Goal: Task Accomplishment & Management: Manage account settings

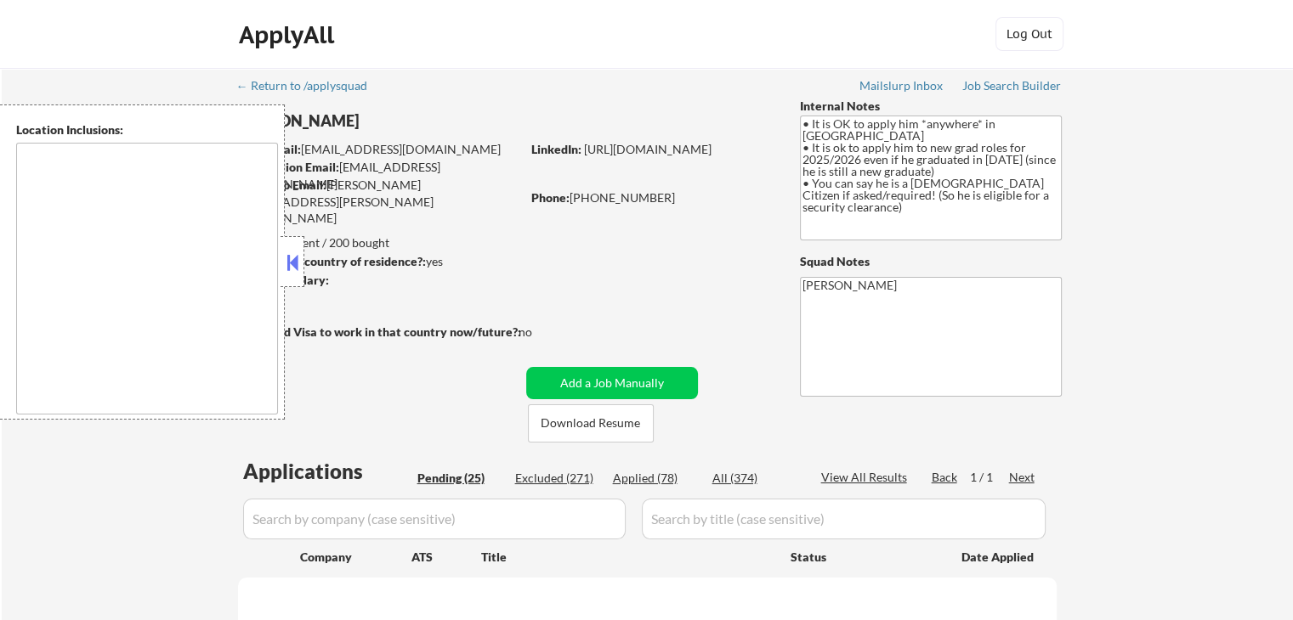
select select ""pending""
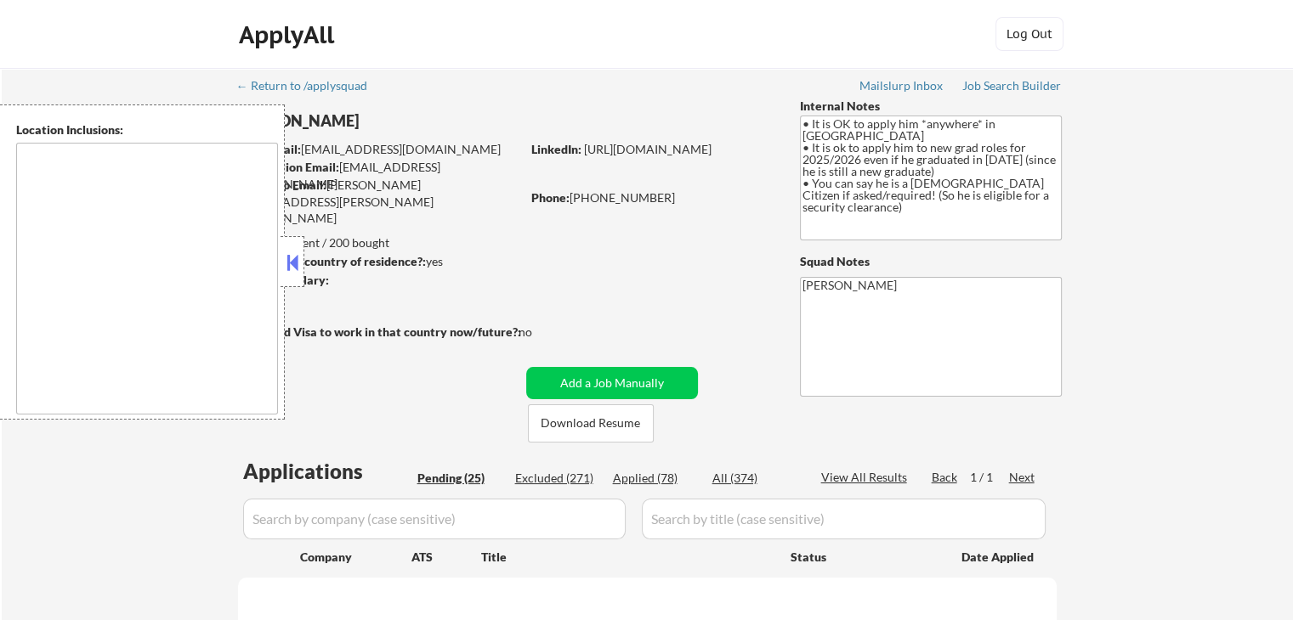
select select ""pending""
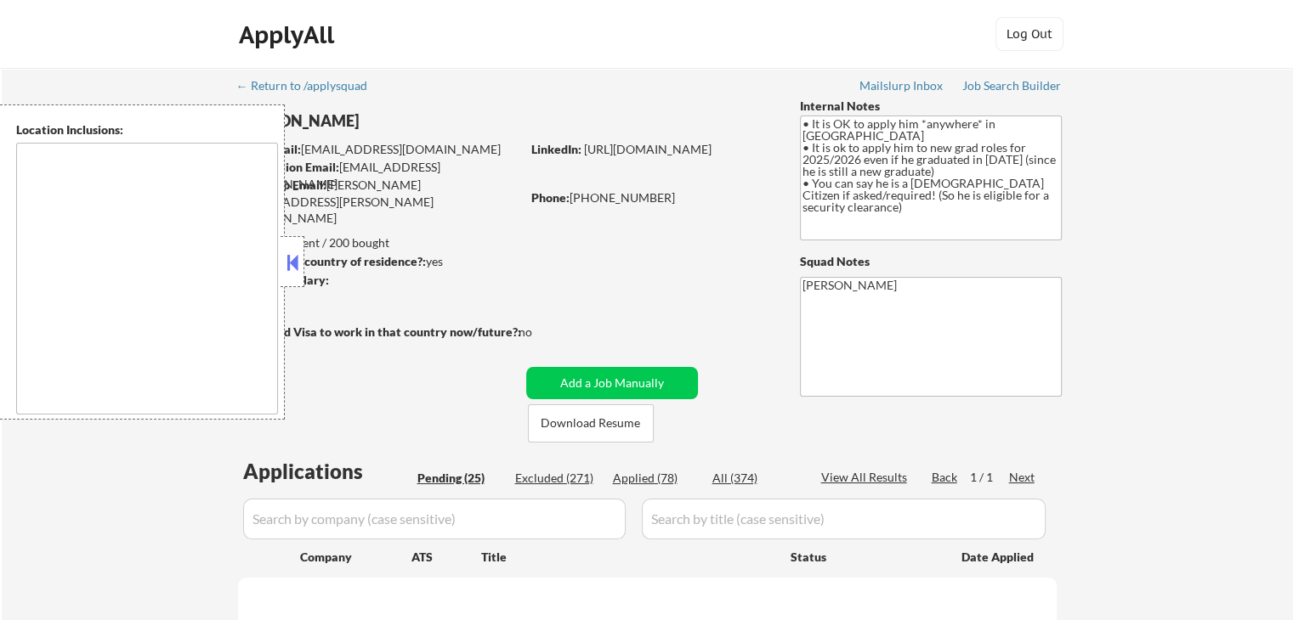
select select ""pending""
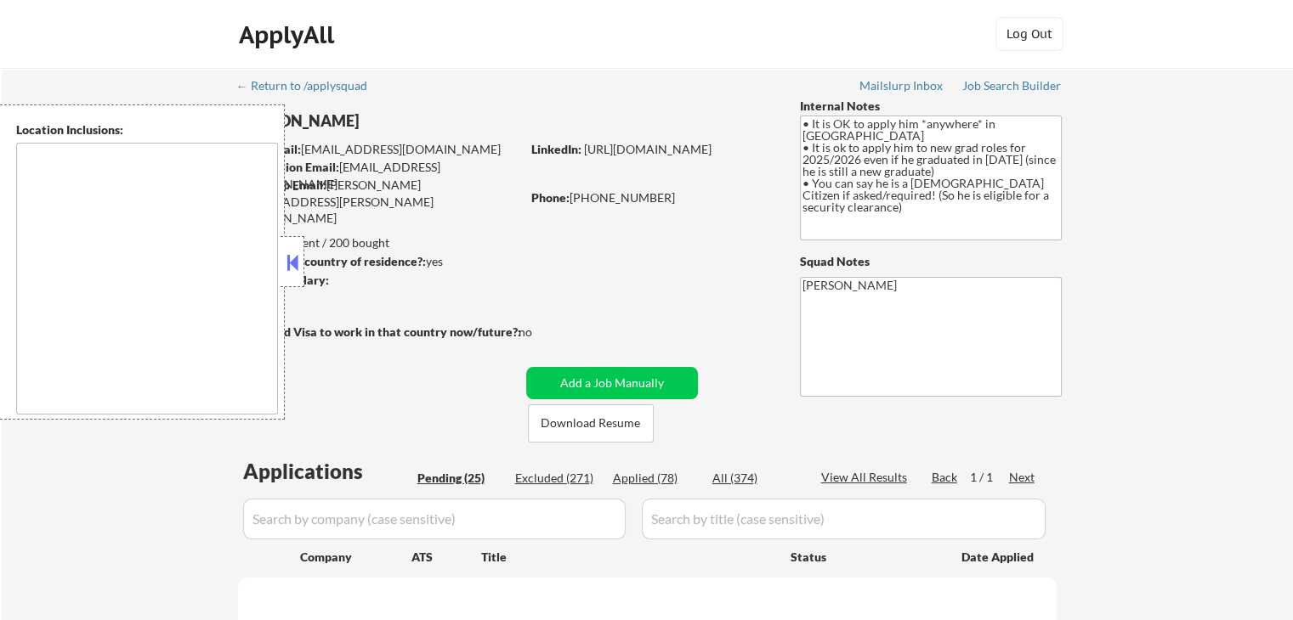
select select ""pending""
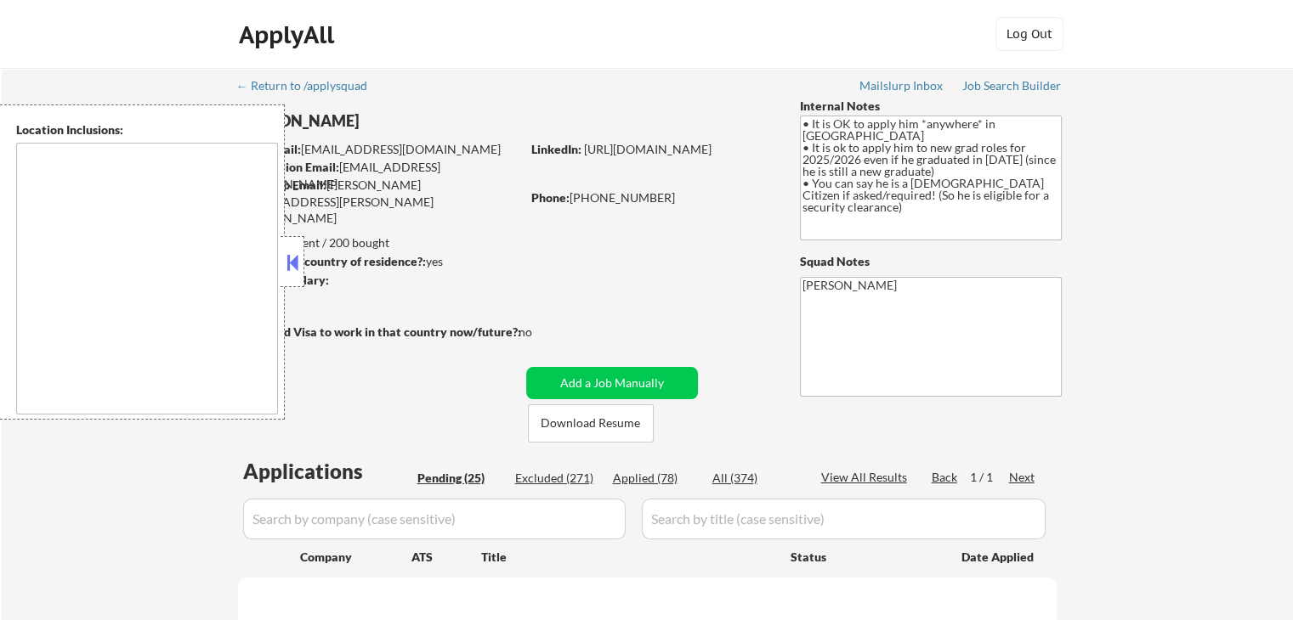
select select ""pending""
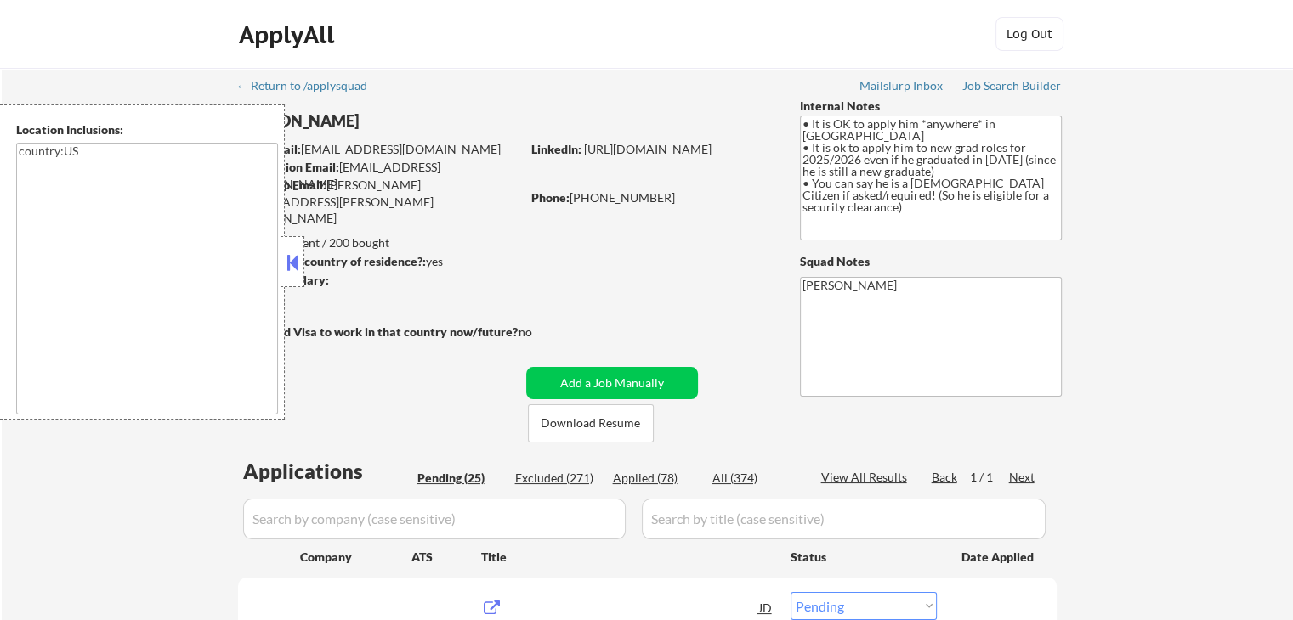
type textarea "country:[GEOGRAPHIC_DATA]"
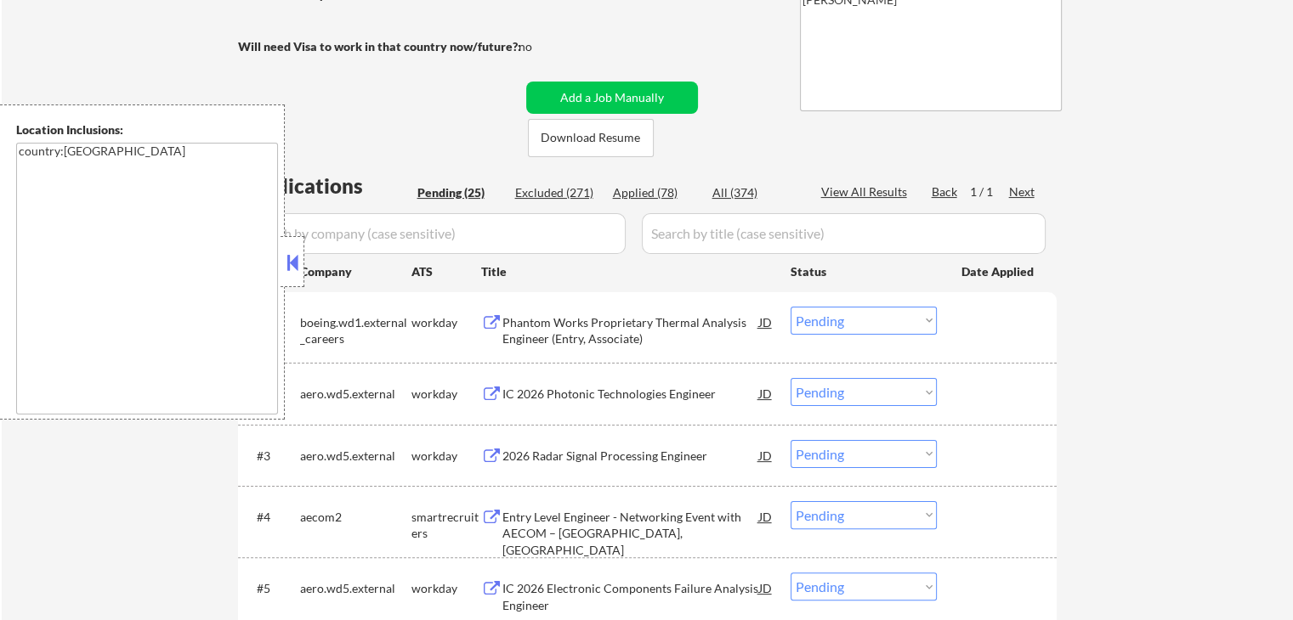
scroll to position [425, 0]
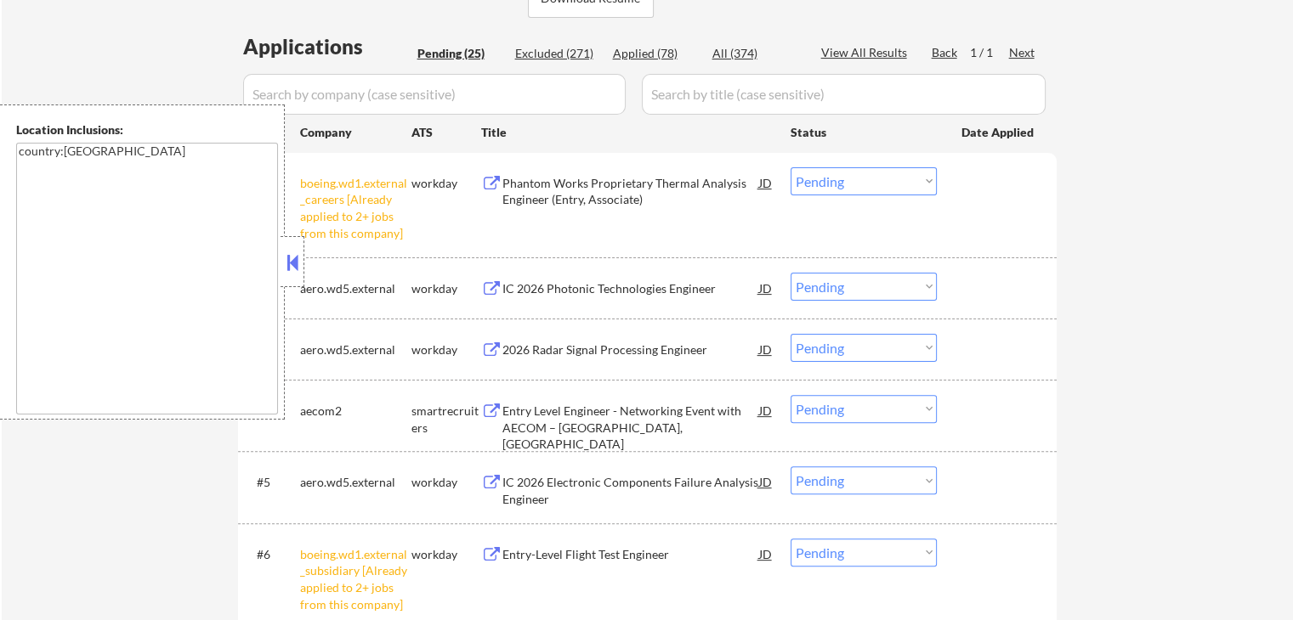
drag, startPoint x: 818, startPoint y: 179, endPoint x: 827, endPoint y: 193, distance: 16.5
click at [818, 181] on select "Choose an option... Pending Applied Excluded (Questions) Excluded (Expired) Exc…" at bounding box center [863, 181] width 146 height 28
click at [790, 167] on select "Choose an option... Pending Applied Excluded (Questions) Excluded (Expired) Exc…" at bounding box center [863, 181] width 146 height 28
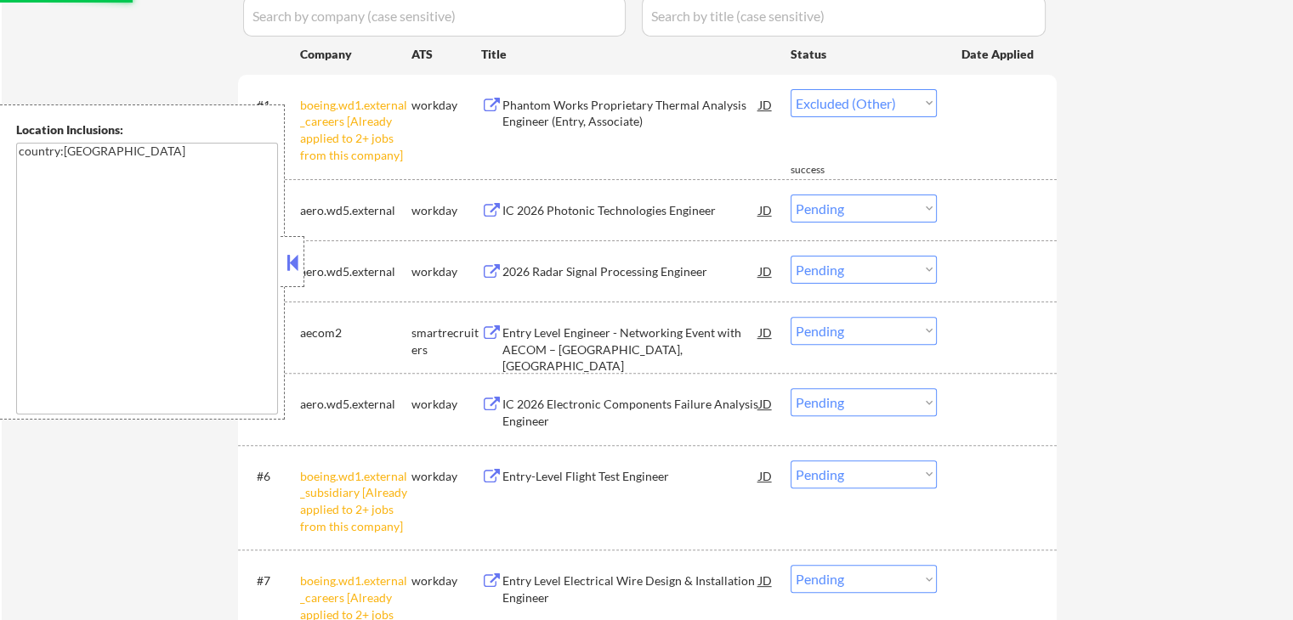
select select ""pending""
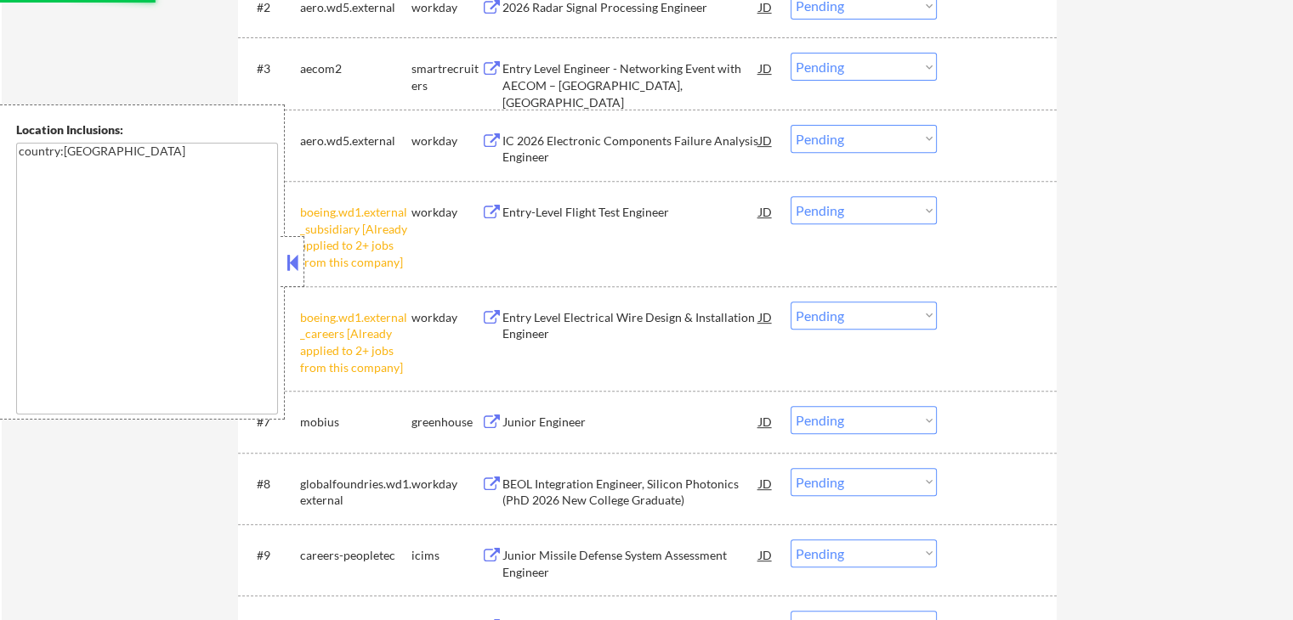
scroll to position [680, 0]
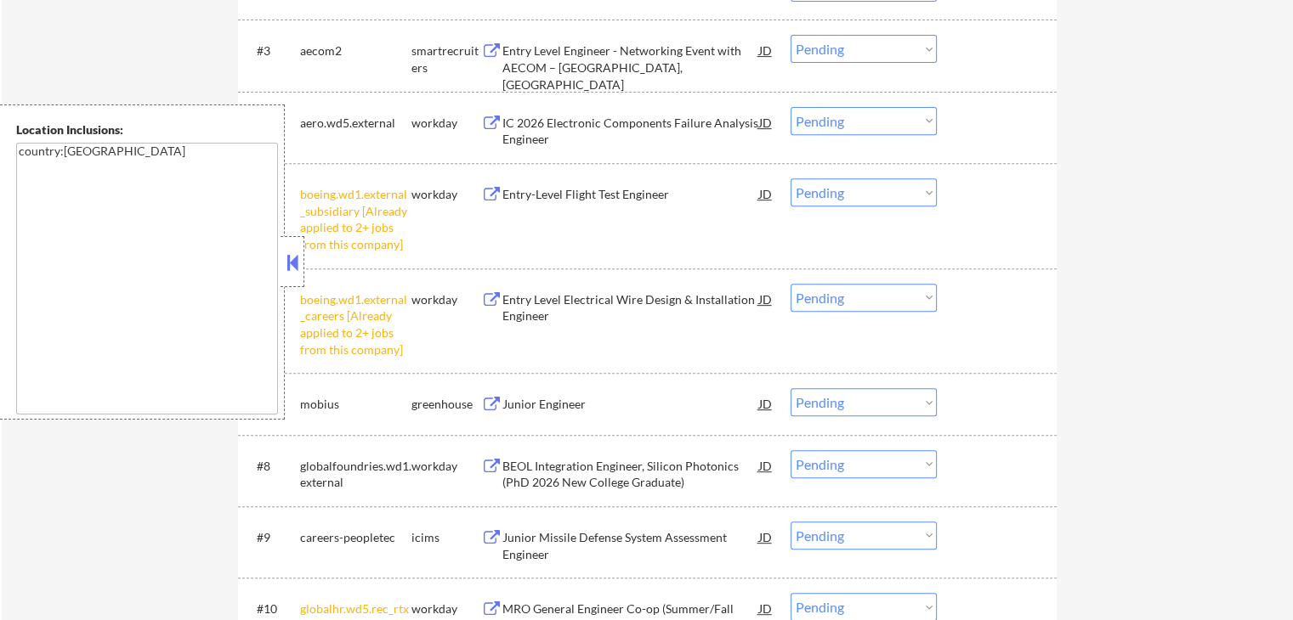
drag, startPoint x: 885, startPoint y: 190, endPoint x: 876, endPoint y: 204, distance: 16.8
click at [885, 190] on select "Choose an option... Pending Applied Excluded (Questions) Excluded (Expired) Exc…" at bounding box center [863, 192] width 146 height 28
click at [790, 178] on select "Choose an option... Pending Applied Excluded (Questions) Excluded (Expired) Exc…" at bounding box center [863, 192] width 146 height 28
click at [840, 303] on select "Choose an option... Pending Applied Excluded (Questions) Excluded (Expired) Exc…" at bounding box center [863, 298] width 146 height 28
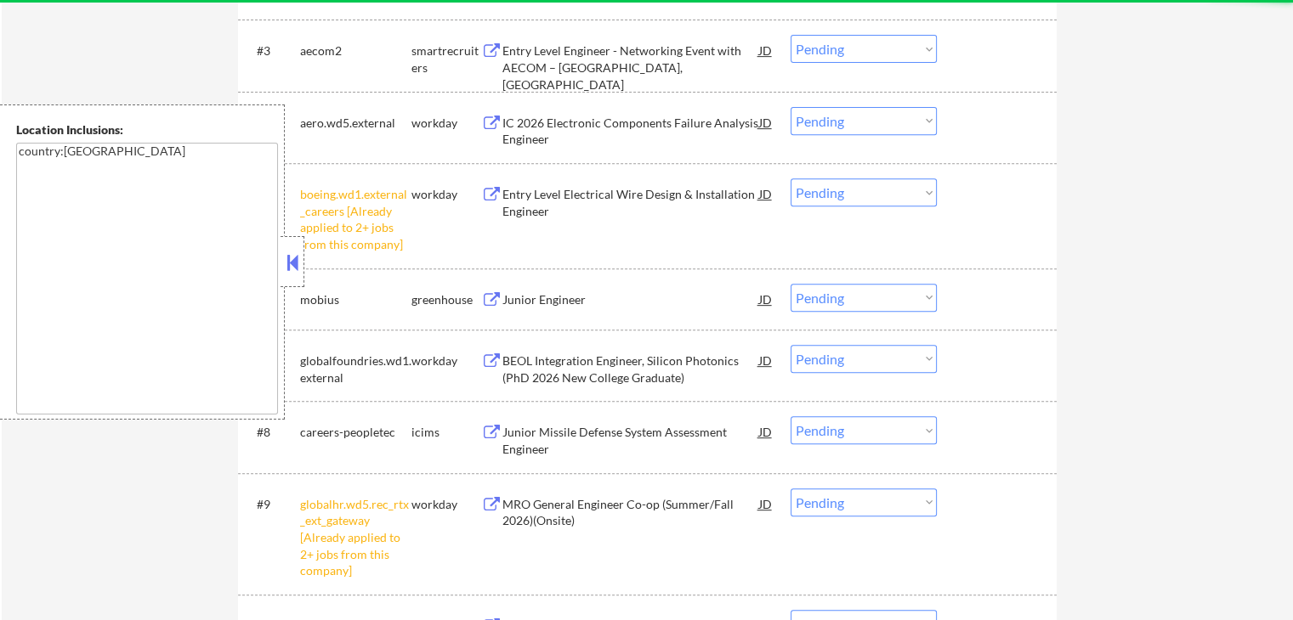
drag, startPoint x: 829, startPoint y: 184, endPoint x: 834, endPoint y: 205, distance: 20.8
click at [829, 187] on select "Choose an option... Pending Applied Excluded (Questions) Excluded (Expired) Exc…" at bounding box center [863, 192] width 146 height 28
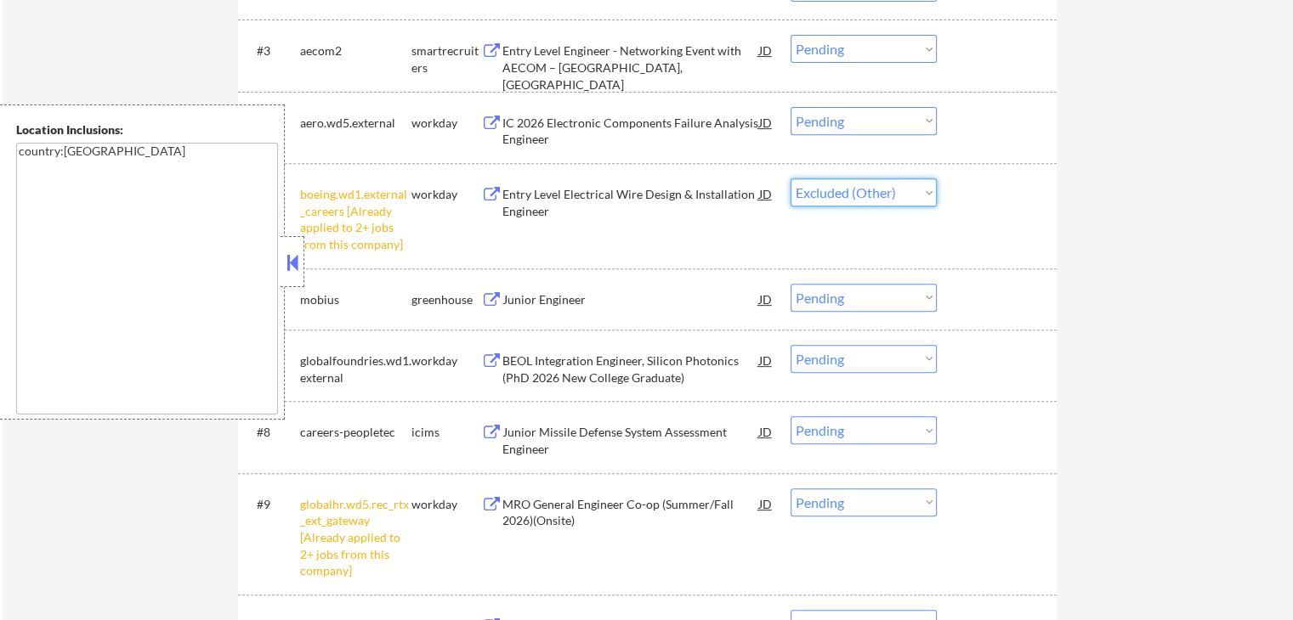
click at [790, 178] on select "Choose an option... Pending Applied Excluded (Questions) Excluded (Expired) Exc…" at bounding box center [863, 192] width 146 height 28
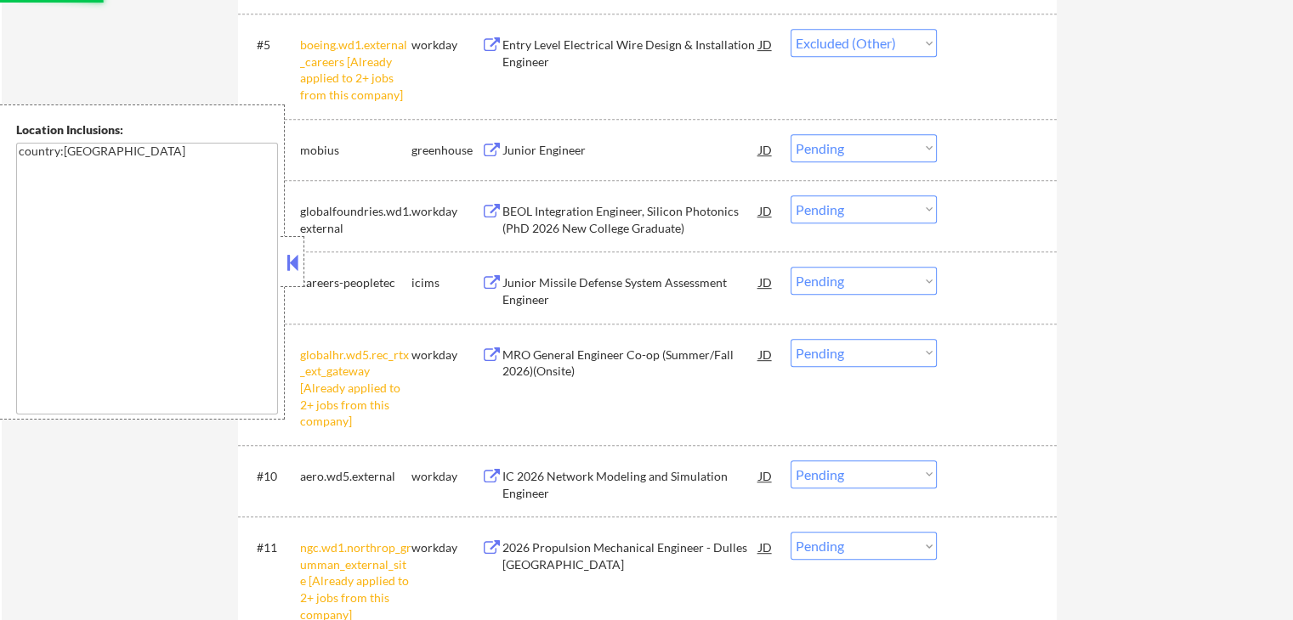
scroll to position [935, 0]
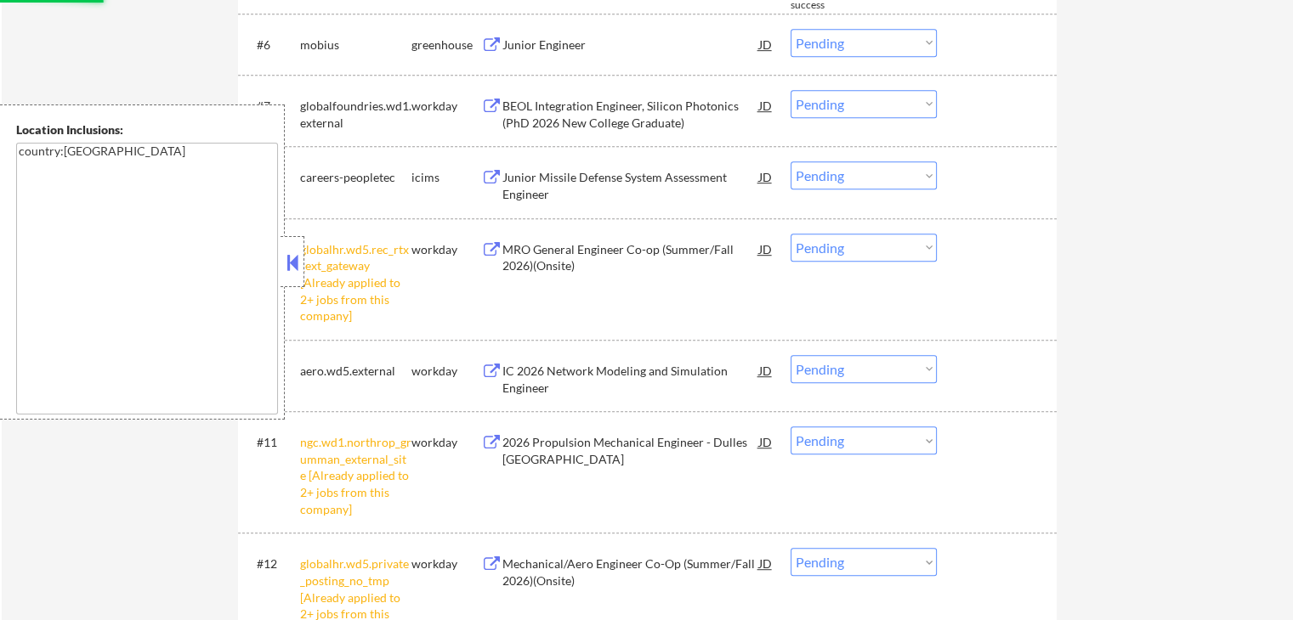
select select ""pending""
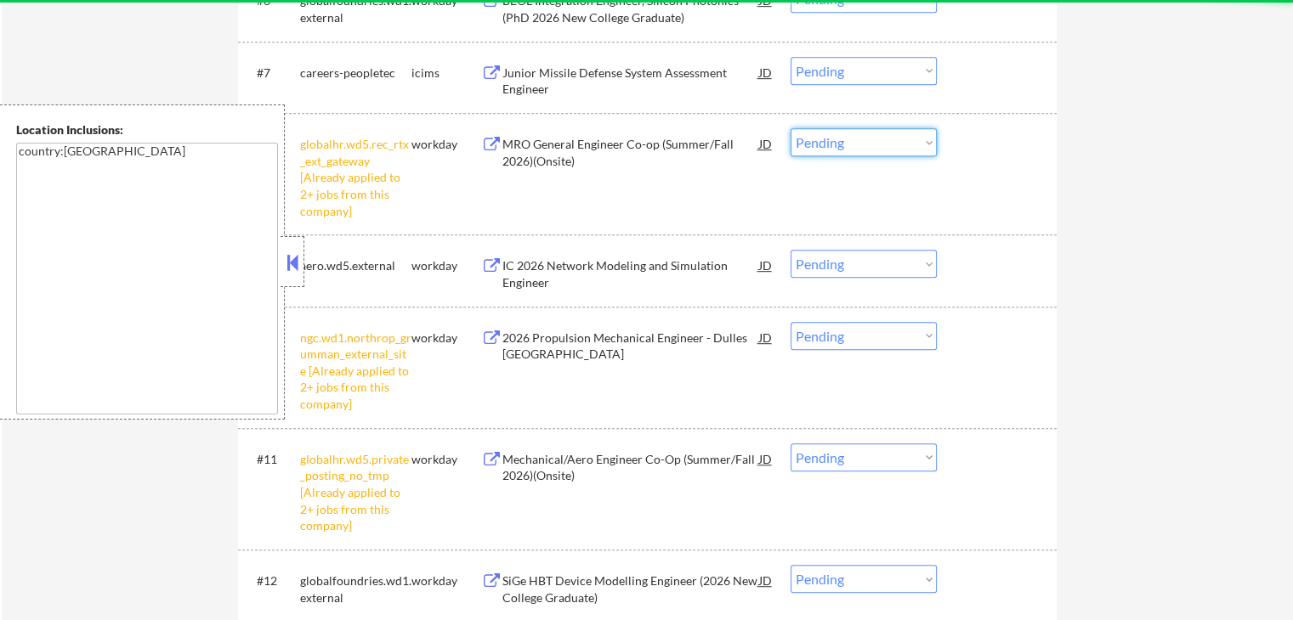
click at [853, 139] on select "Choose an option... Pending Applied Excluded (Questions) Excluded (Expired) Exc…" at bounding box center [863, 142] width 146 height 28
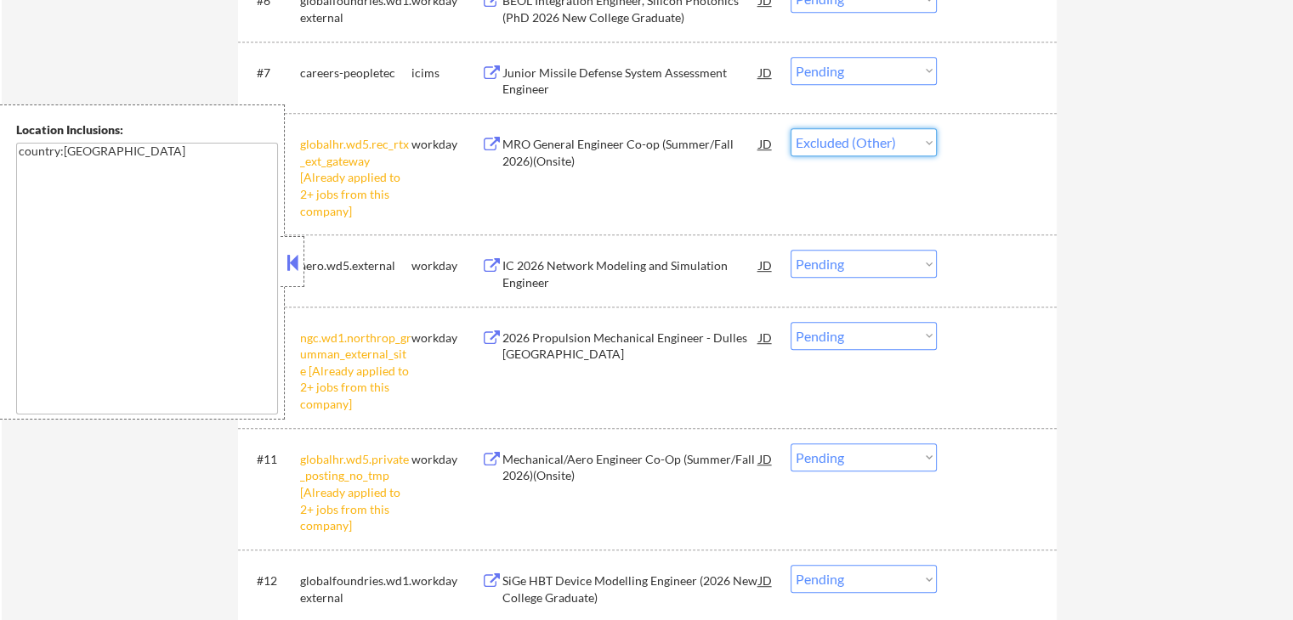
click at [790, 128] on select "Choose an option... Pending Applied Excluded (Questions) Excluded (Expired) Exc…" at bounding box center [863, 142] width 146 height 28
click at [1178, 241] on div "← Return to /applysquad Mailslurp Inbox Job Search Builder [PERSON_NAME] User E…" at bounding box center [647, 449] width 1291 height 2633
select select ""pending""
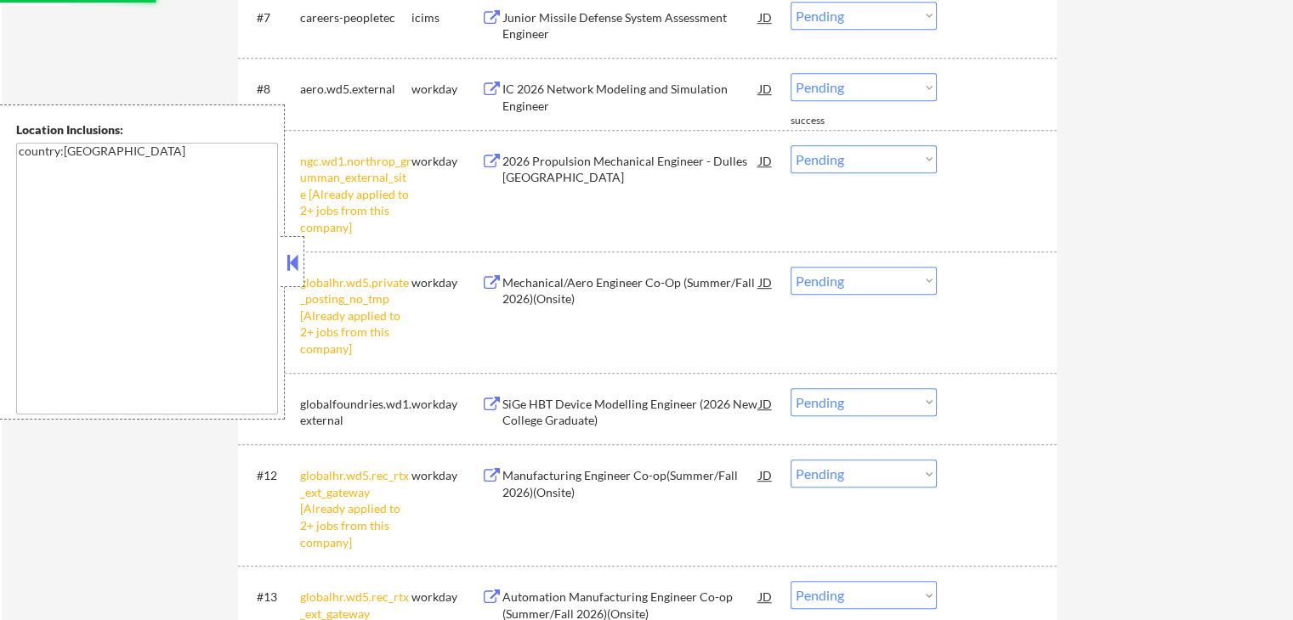
scroll to position [1020, 0]
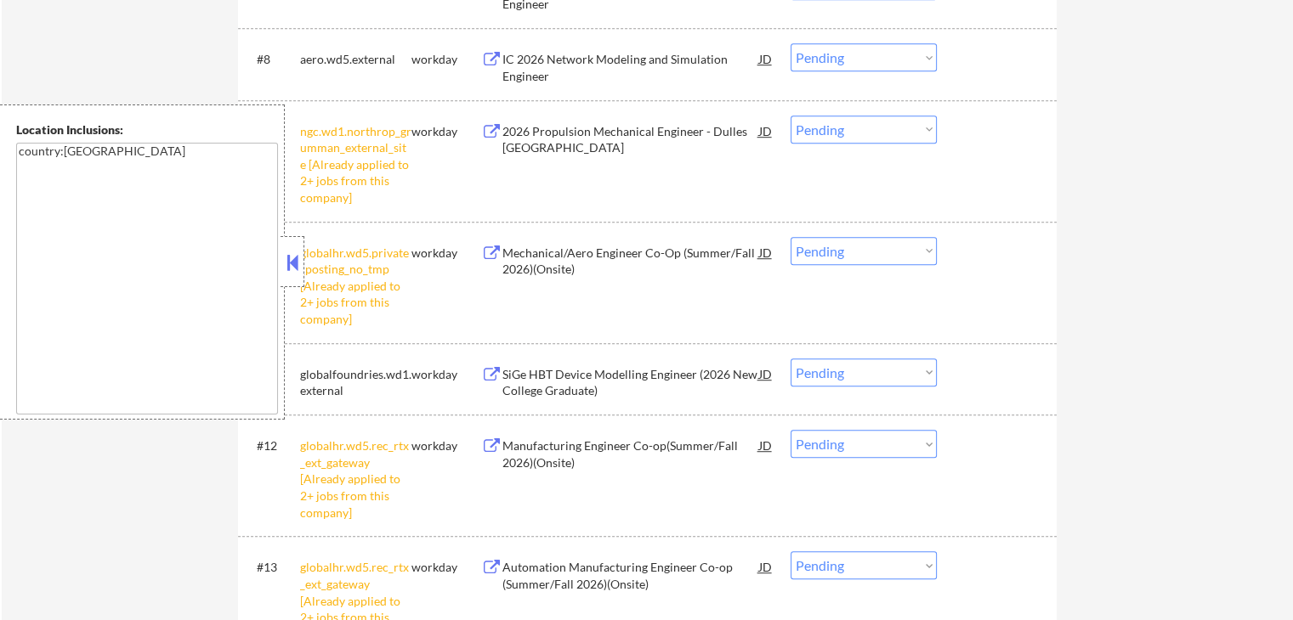
click at [838, 131] on select "Choose an option... Pending Applied Excluded (Questions) Excluded (Expired) Exc…" at bounding box center [863, 130] width 146 height 28
click at [790, 116] on select "Choose an option... Pending Applied Excluded (Questions) Excluded (Expired) Exc…" at bounding box center [863, 130] width 146 height 28
click at [886, 252] on select "Choose an option... Pending Applied Excluded (Questions) Excluded (Expired) Exc…" at bounding box center [863, 251] width 146 height 28
select select ""pending""
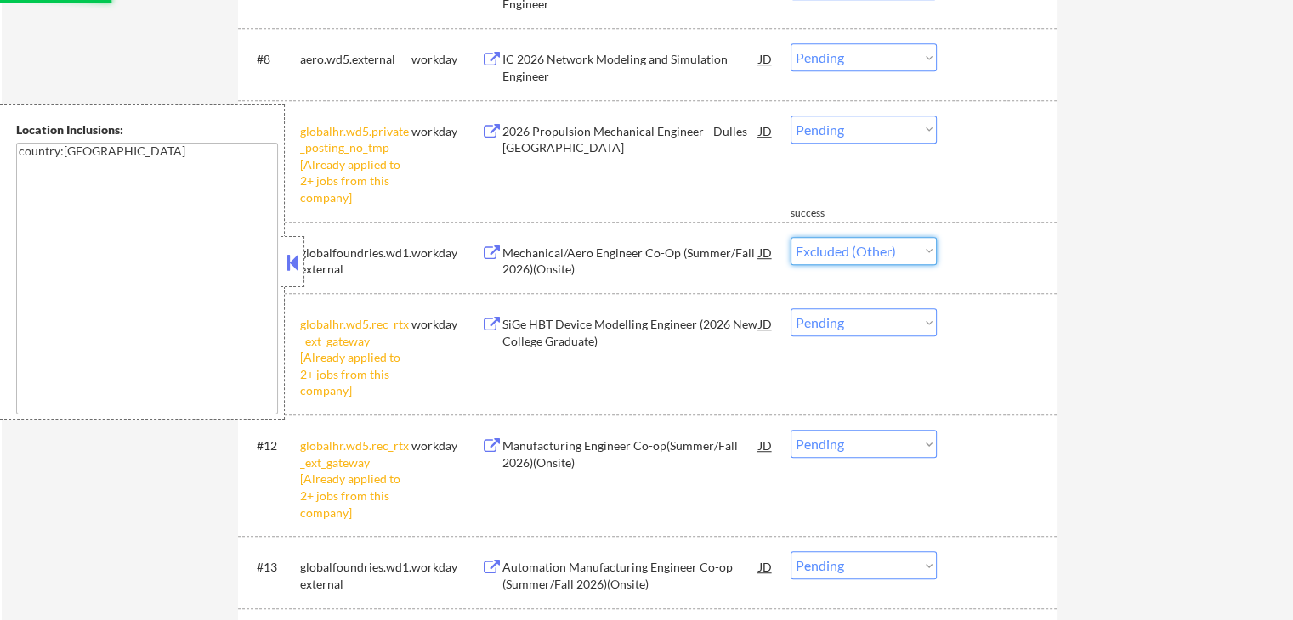
click at [790, 237] on select "Choose an option... Pending Applied Excluded (Questions) Excluded (Expired) Exc…" at bounding box center [863, 251] width 146 height 28
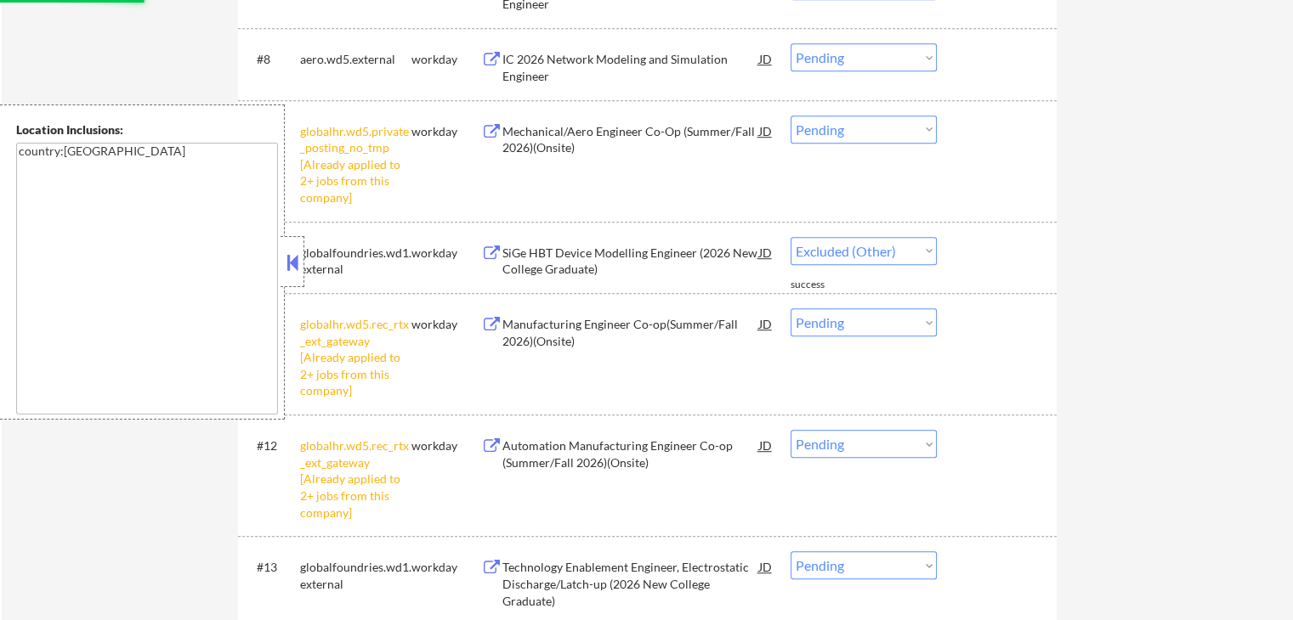
select select ""pending""
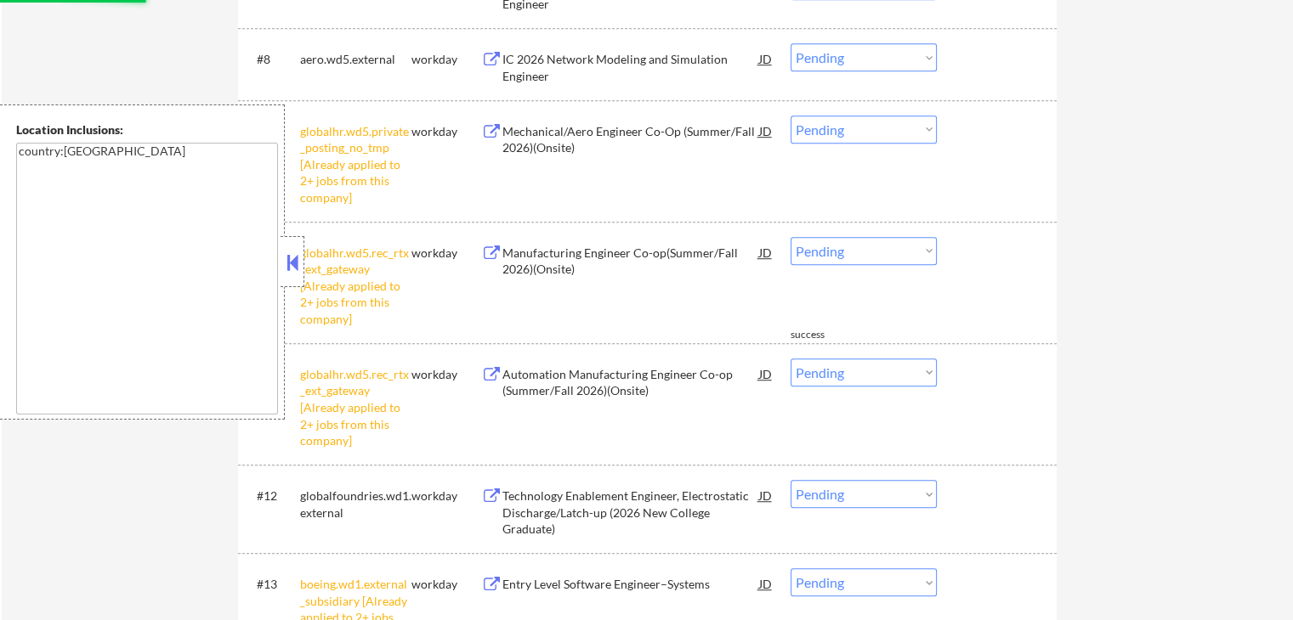
click at [812, 127] on select "Choose an option... Pending Applied Excluded (Questions) Excluded (Expired) Exc…" at bounding box center [863, 130] width 146 height 28
click at [790, 116] on select "Choose an option... Pending Applied Excluded (Questions) Excluded (Expired) Exc…" at bounding box center [863, 130] width 146 height 28
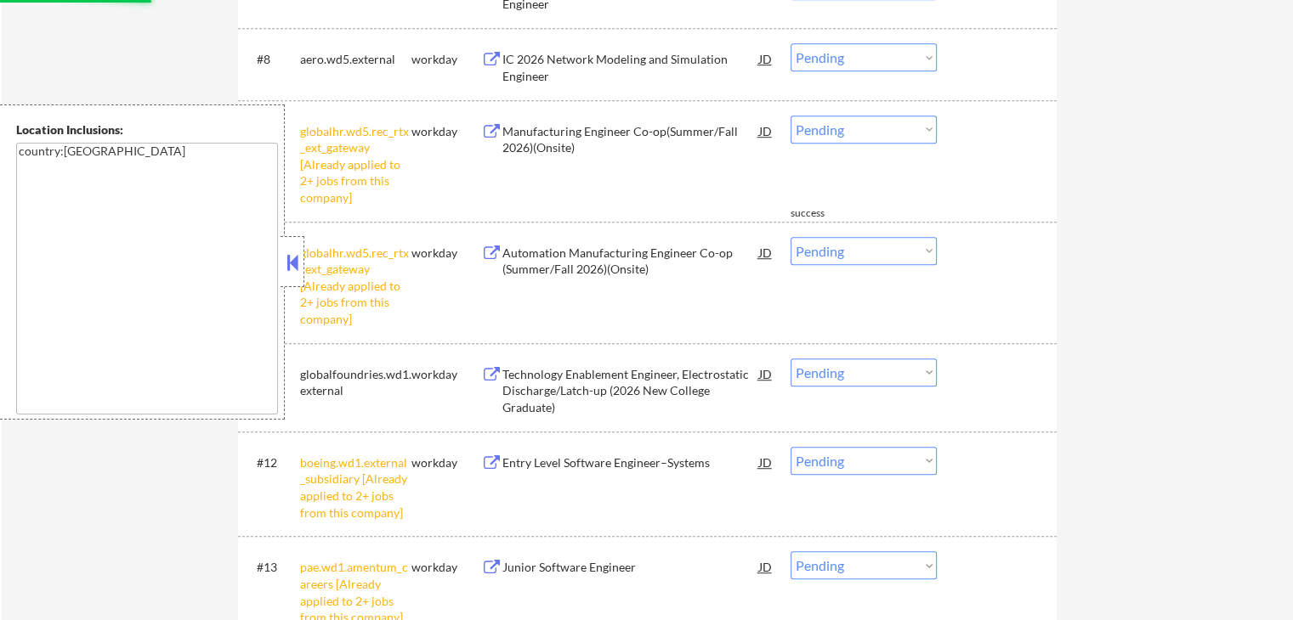
click at [854, 133] on select "Choose an option... Pending Applied Excluded (Questions) Excluded (Expired) Exc…" at bounding box center [863, 130] width 146 height 28
click at [790, 116] on select "Choose an option... Pending Applied Excluded (Questions) Excluded (Expired) Exc…" at bounding box center [863, 130] width 146 height 28
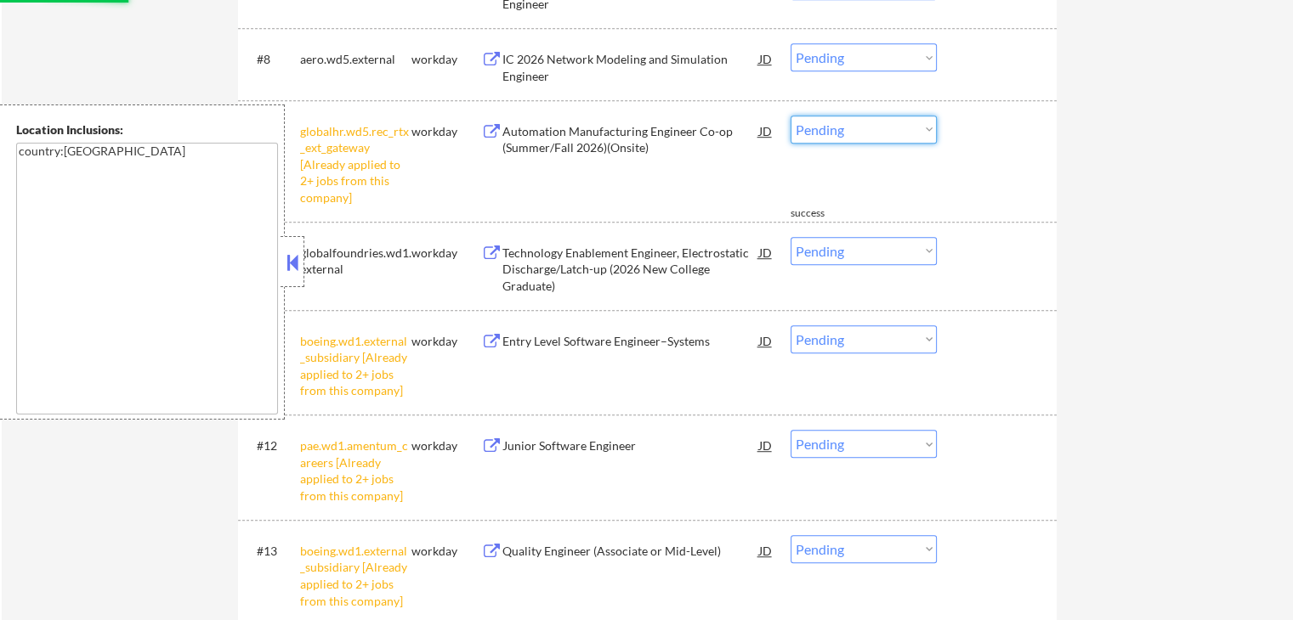
drag, startPoint x: 848, startPoint y: 127, endPoint x: 842, endPoint y: 140, distance: 14.8
click at [846, 124] on select "Choose an option... Pending Applied Excluded (Questions) Excluded (Expired) Exc…" at bounding box center [863, 130] width 146 height 28
click at [790, 116] on select "Choose an option... Pending Applied Excluded (Questions) Excluded (Expired) Exc…" at bounding box center [863, 130] width 146 height 28
click at [1156, 289] on div "← Return to /applysquad Mailslurp Inbox Job Search Builder [PERSON_NAME] User E…" at bounding box center [647, 85] width 1291 height 2074
select select ""pending""
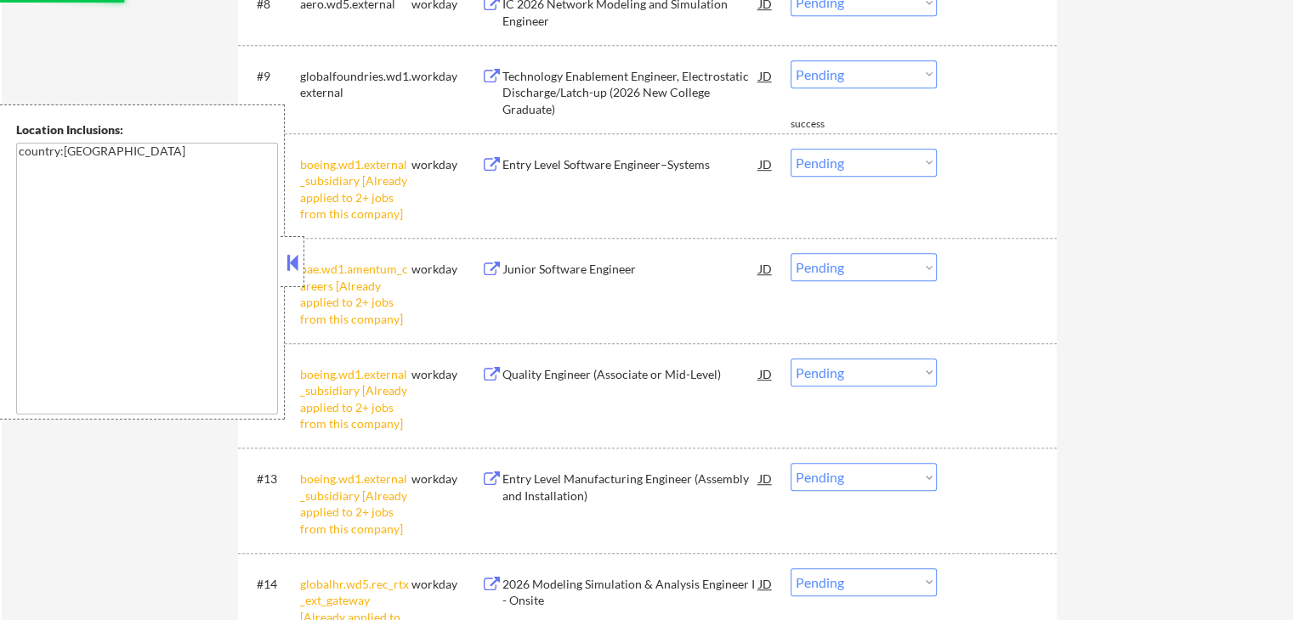
scroll to position [1105, 0]
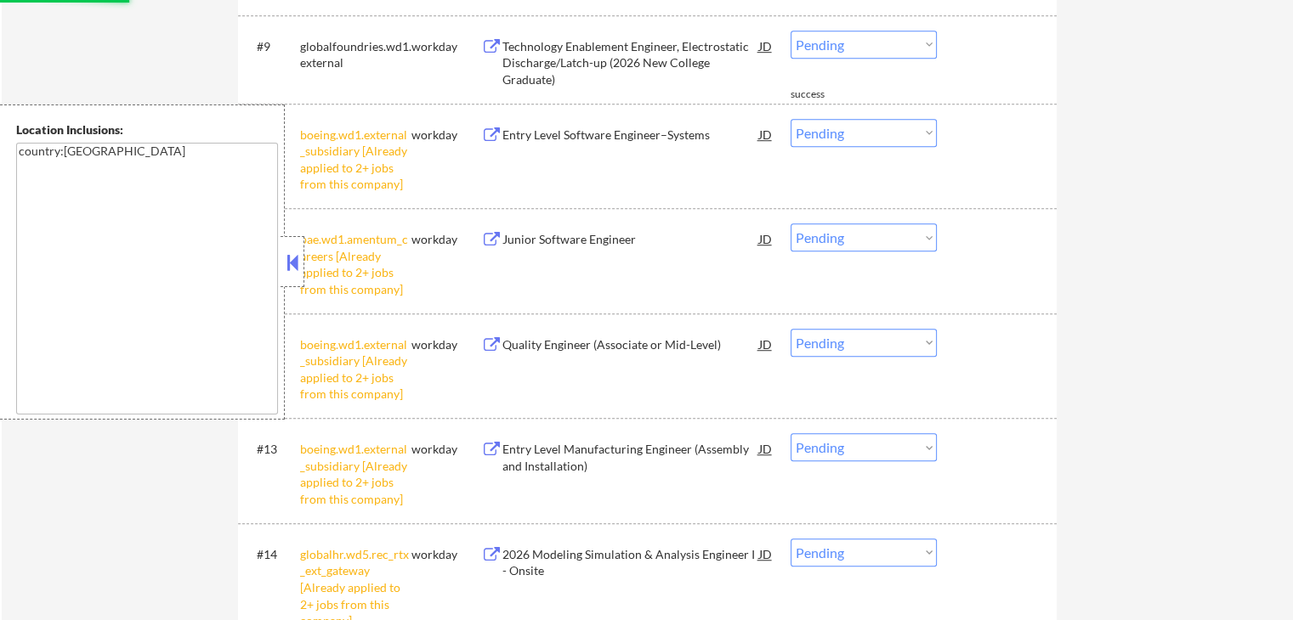
click at [858, 134] on select "Choose an option... Pending Applied Excluded (Questions) Excluded (Expired) Exc…" at bounding box center [863, 133] width 146 height 28
select select ""excluded__other_""
click at [790, 119] on select "Choose an option... Pending Applied Excluded (Questions) Excluded (Expired) Exc…" at bounding box center [863, 133] width 146 height 28
drag, startPoint x: 839, startPoint y: 238, endPoint x: 837, endPoint y: 248, distance: 10.3
click at [838, 238] on select "Choose an option... Pending Applied Excluded (Questions) Excluded (Expired) Exc…" at bounding box center [863, 238] width 146 height 28
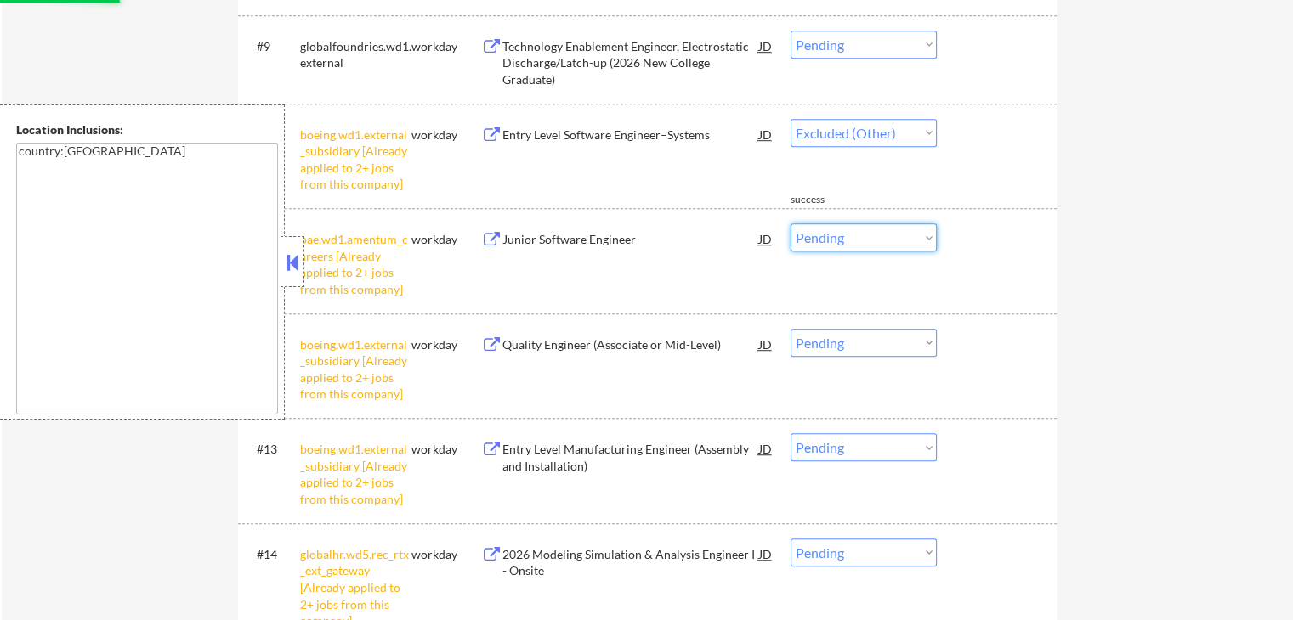
select select ""excluded__other_""
click at [790, 224] on select "Choose an option... Pending Applied Excluded (Questions) Excluded (Expired) Exc…" at bounding box center [863, 238] width 146 height 28
select select ""pending""
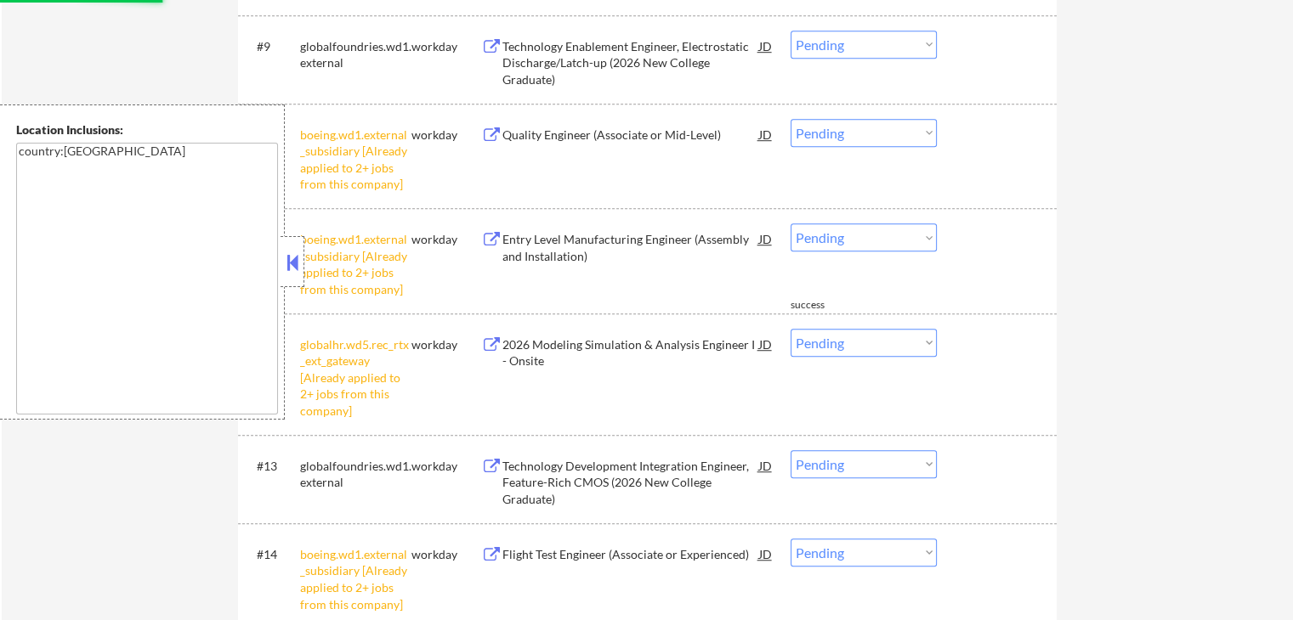
click at [822, 127] on select "Choose an option... Pending Applied Excluded (Questions) Excluded (Expired) Exc…" at bounding box center [863, 133] width 146 height 28
click at [790, 119] on select "Choose an option... Pending Applied Excluded (Questions) Excluded (Expired) Exc…" at bounding box center [863, 133] width 146 height 28
click at [843, 235] on select "Choose an option... Pending Applied Excluded (Questions) Excluded (Expired) Exc…" at bounding box center [863, 238] width 146 height 28
select select ""pending""
click at [790, 224] on select "Choose an option... Pending Applied Excluded (Questions) Excluded (Expired) Exc…" at bounding box center [863, 238] width 146 height 28
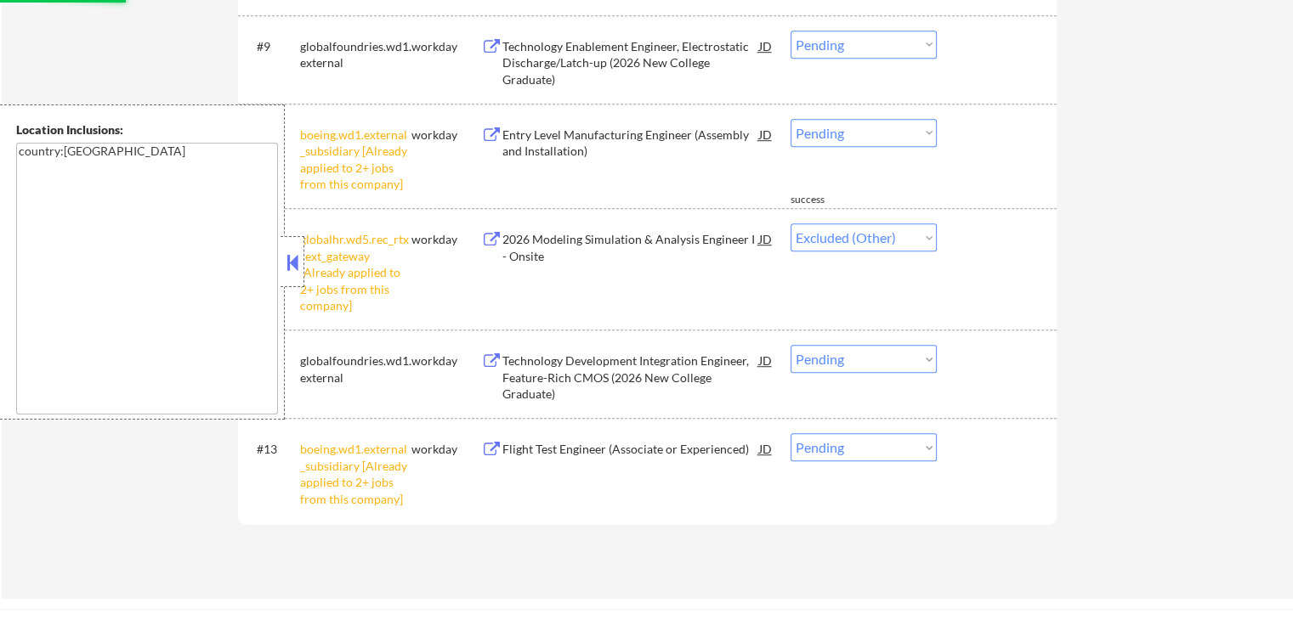
select select ""pending""
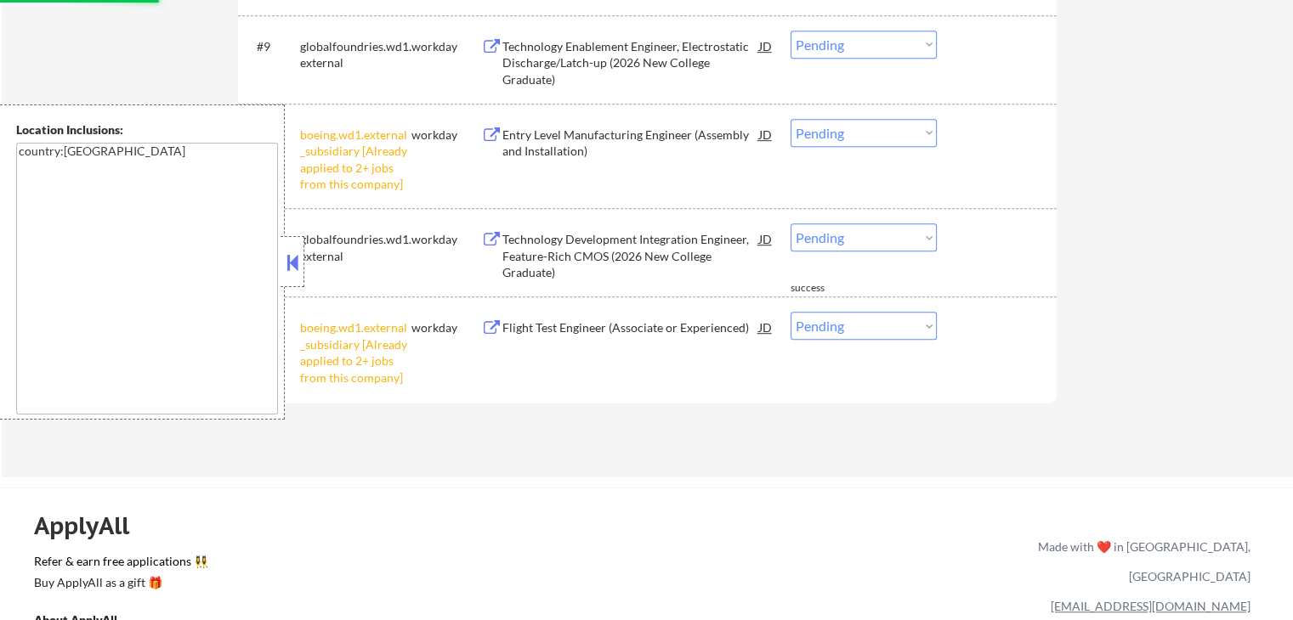
click at [856, 136] on select "Choose an option... Pending Applied Excluded (Questions) Excluded (Expired) Exc…" at bounding box center [863, 133] width 146 height 28
click at [790, 119] on select "Choose an option... Pending Applied Excluded (Questions) Excluded (Expired) Exc…" at bounding box center [863, 133] width 146 height 28
drag, startPoint x: 851, startPoint y: 324, endPoint x: 856, endPoint y: 337, distance: 14.5
click at [850, 324] on select "Choose an option... Pending Applied Excluded (Questions) Excluded (Expired) Exc…" at bounding box center [863, 326] width 146 height 28
select select ""pending""
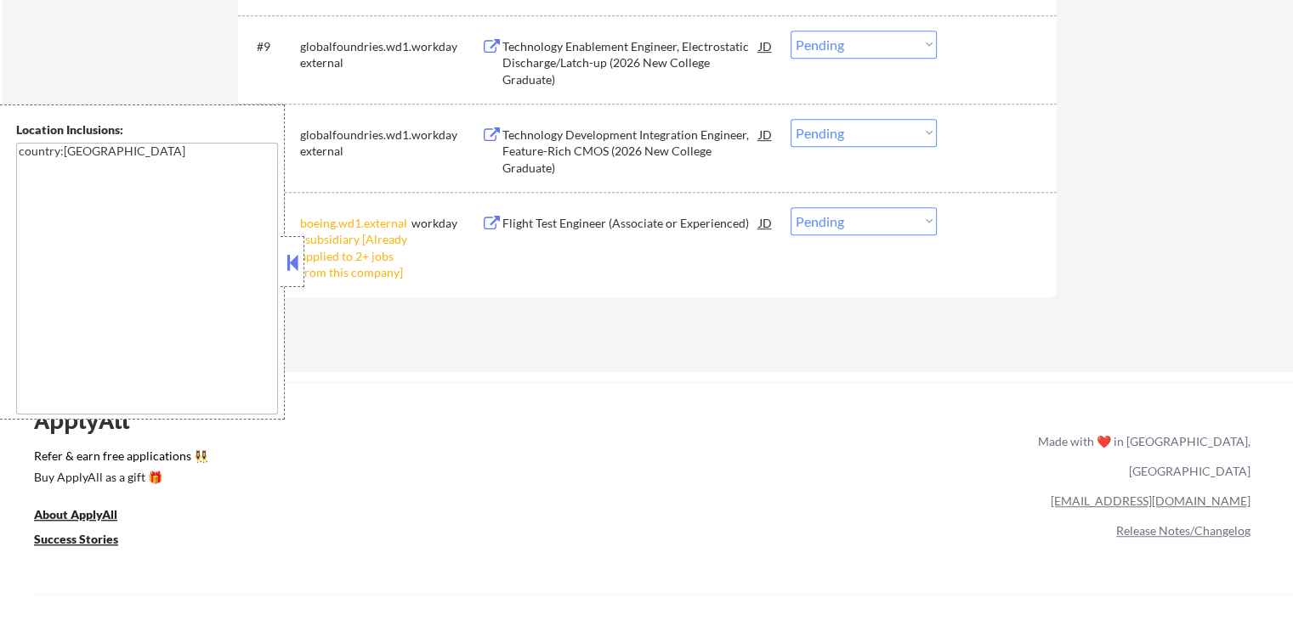
click at [845, 218] on select "Choose an option... Pending Applied Excluded (Questions) Excluded (Expired) Exc…" at bounding box center [863, 221] width 146 height 28
select select ""excluded__other_""
click at [790, 207] on select "Choose an option... Pending Applied Excluded (Questions) Excluded (Expired) Exc…" at bounding box center [863, 221] width 146 height 28
click at [846, 427] on div "ApplyAll Refer & earn free applications 👯‍♀️ Buy ApplyAll as a gift 🎁 About App…" at bounding box center [646, 528] width 1293 height 269
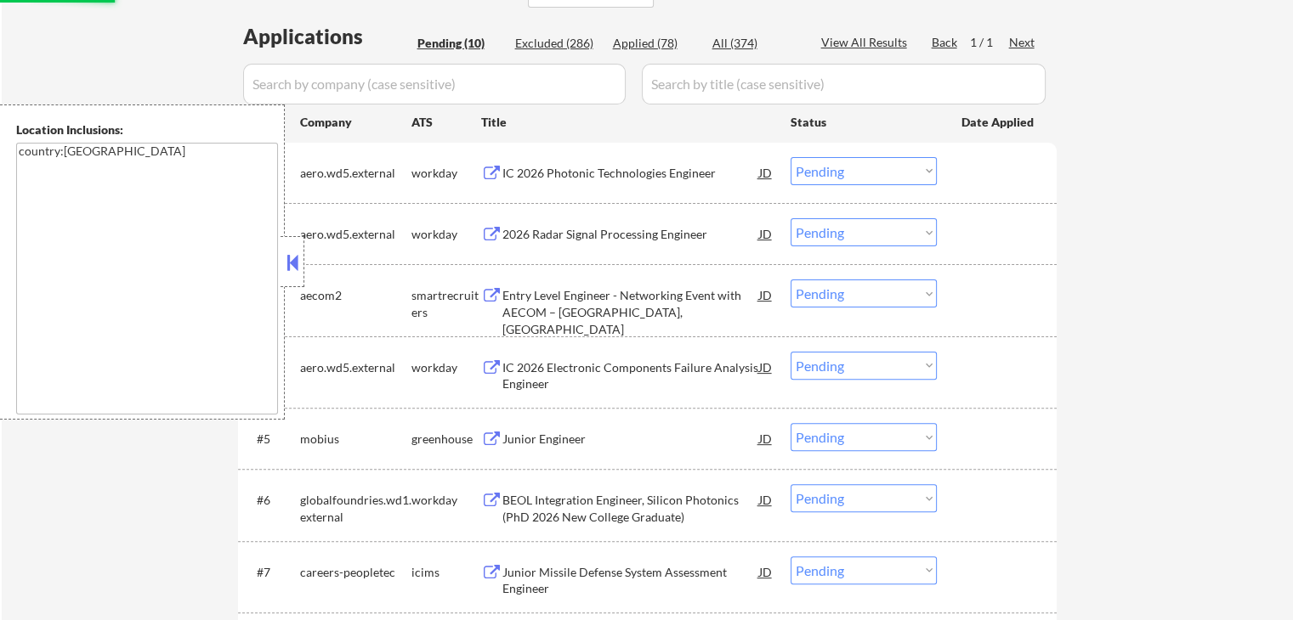
scroll to position [425, 0]
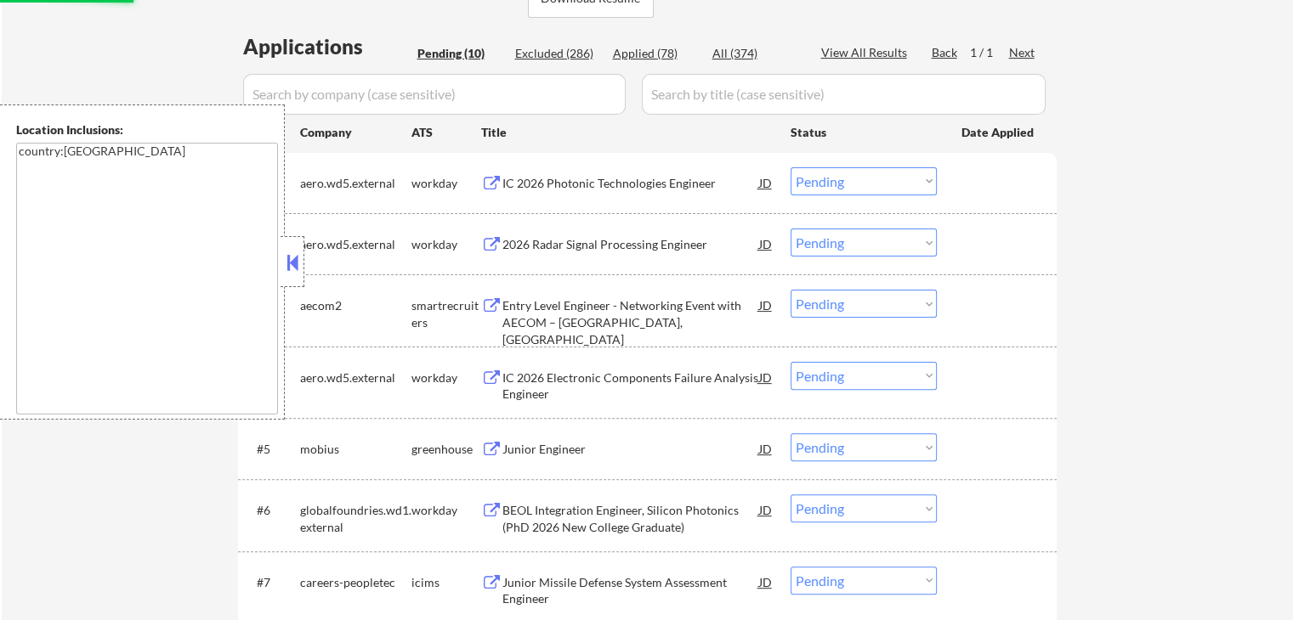
click at [285, 262] on button at bounding box center [292, 262] width 19 height 25
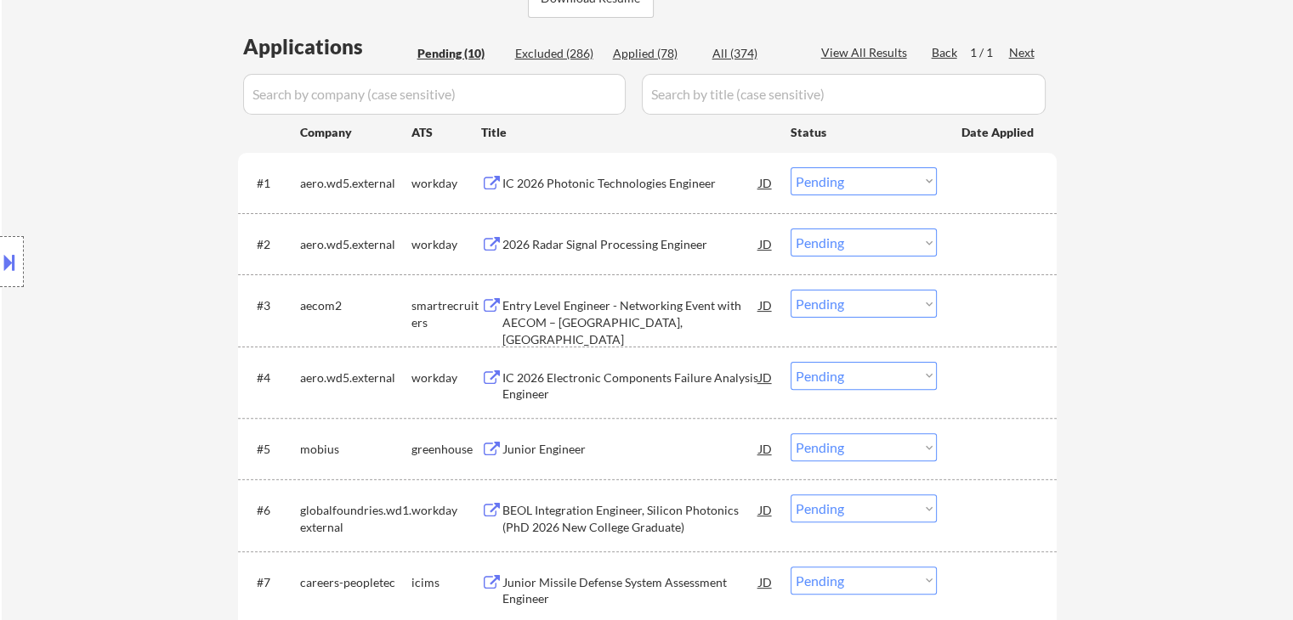
click at [650, 188] on div "IC 2026 Photonic Technologies Engineer" at bounding box center [630, 183] width 257 height 17
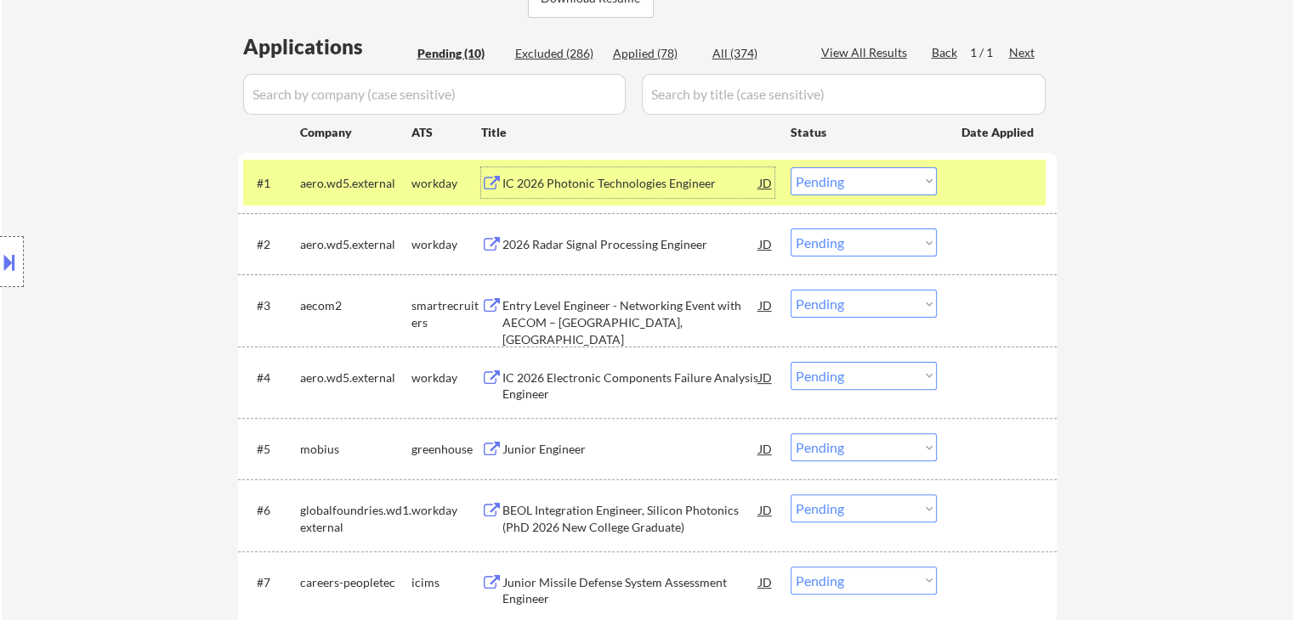
click at [682, 251] on div "2026 Radar Signal Processing Engineer" at bounding box center [630, 244] width 257 height 17
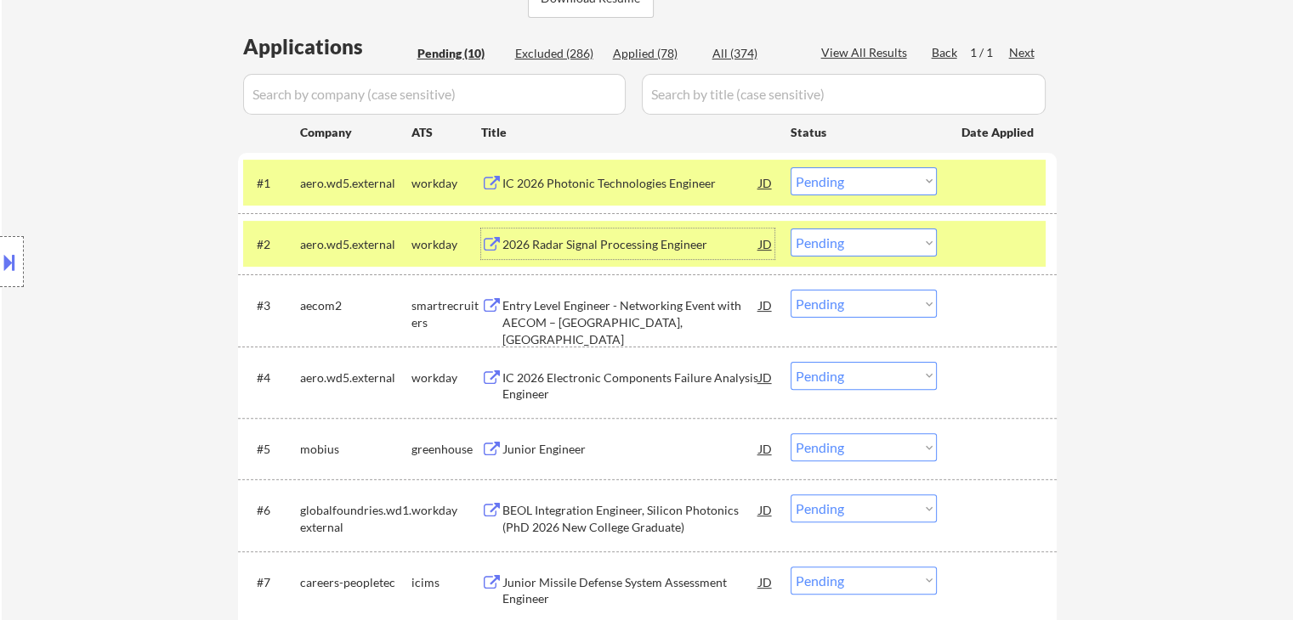
click at [856, 178] on select "Choose an option... Pending Applied Excluded (Questions) Excluded (Expired) Exc…" at bounding box center [863, 181] width 146 height 28
click at [790, 167] on select "Choose an option... Pending Applied Excluded (Questions) Excluded (Expired) Exc…" at bounding box center [863, 181] width 146 height 28
click at [673, 311] on div "Entry Level Engineer - Networking Event with AECOM – [GEOGRAPHIC_DATA], [GEOGRA…" at bounding box center [630, 322] width 257 height 50
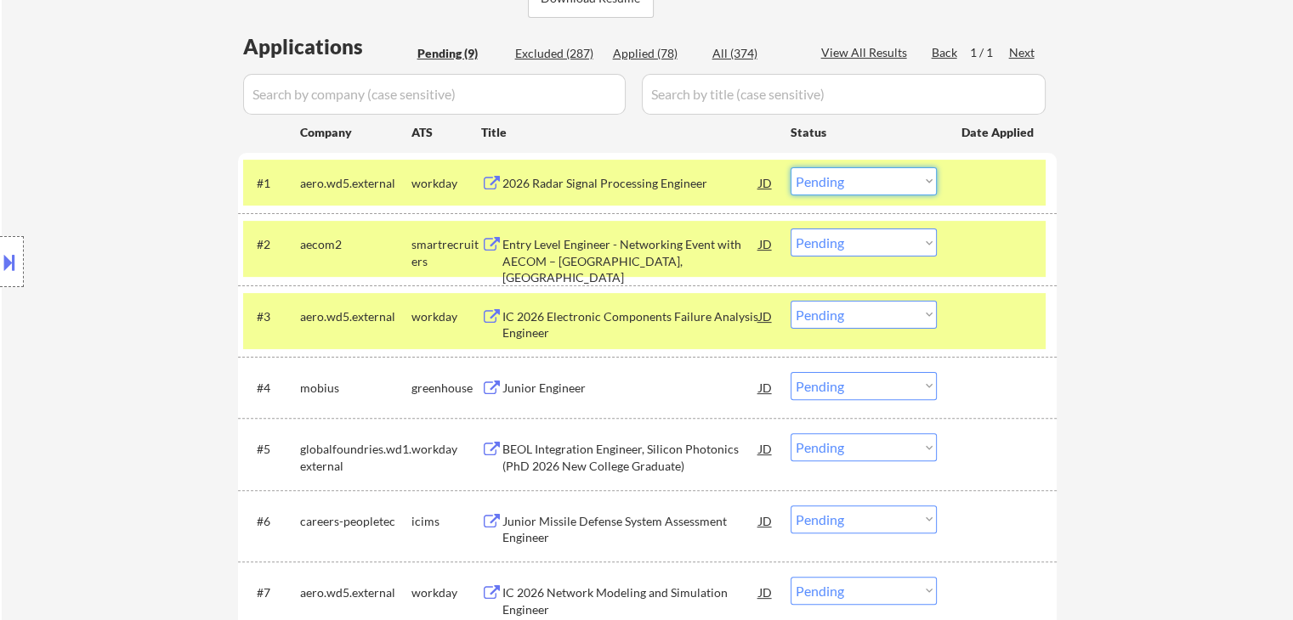
click at [840, 190] on select "Choose an option... Pending Applied Excluded (Questions) Excluded (Expired) Exc…" at bounding box center [863, 181] width 146 height 28
click at [790, 167] on select "Choose an option... Pending Applied Excluded (Questions) Excluded (Expired) Exc…" at bounding box center [863, 181] width 146 height 28
click at [659, 314] on div "IC 2026 Electronic Components Failure Analysis Engineer" at bounding box center [630, 325] width 257 height 33
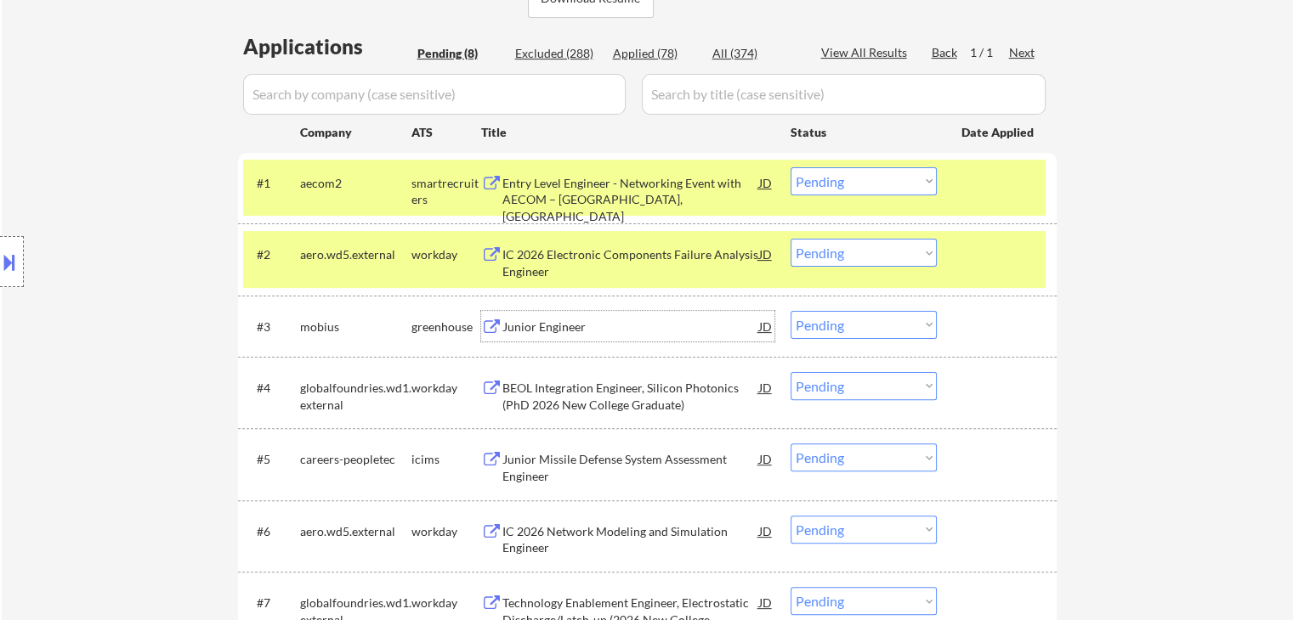
click at [836, 178] on select "Choose an option... Pending Applied Excluded (Questions) Excluded (Expired) Exc…" at bounding box center [863, 181] width 146 height 28
click at [790, 167] on select "Choose an option... Pending Applied Excluded (Questions) Excluded (Expired) Exc…" at bounding box center [863, 181] width 146 height 28
click at [605, 325] on div "Junior Engineer" at bounding box center [630, 327] width 257 height 17
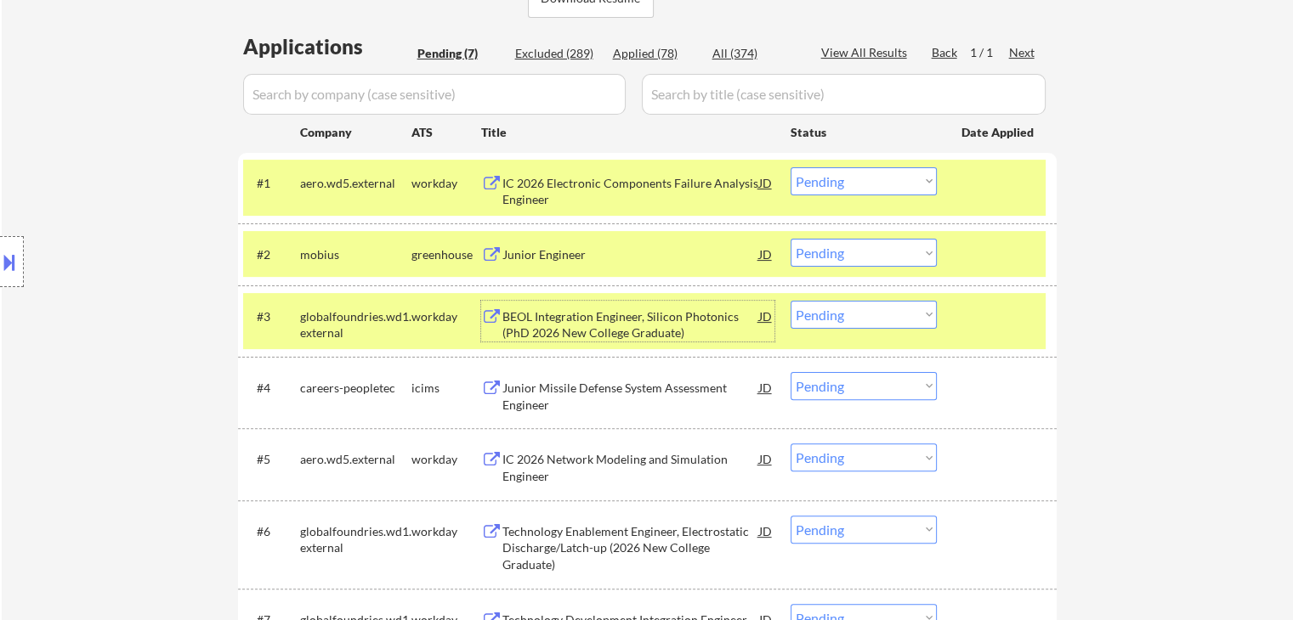
drag, startPoint x: 839, startPoint y: 178, endPoint x: 842, endPoint y: 190, distance: 12.4
click at [839, 178] on select "Choose an option... Pending Applied Excluded (Questions) Excluded (Expired) Exc…" at bounding box center [863, 181] width 146 height 28
click at [790, 167] on select "Choose an option... Pending Applied Excluded (Questions) Excluded (Expired) Exc…" at bounding box center [863, 181] width 146 height 28
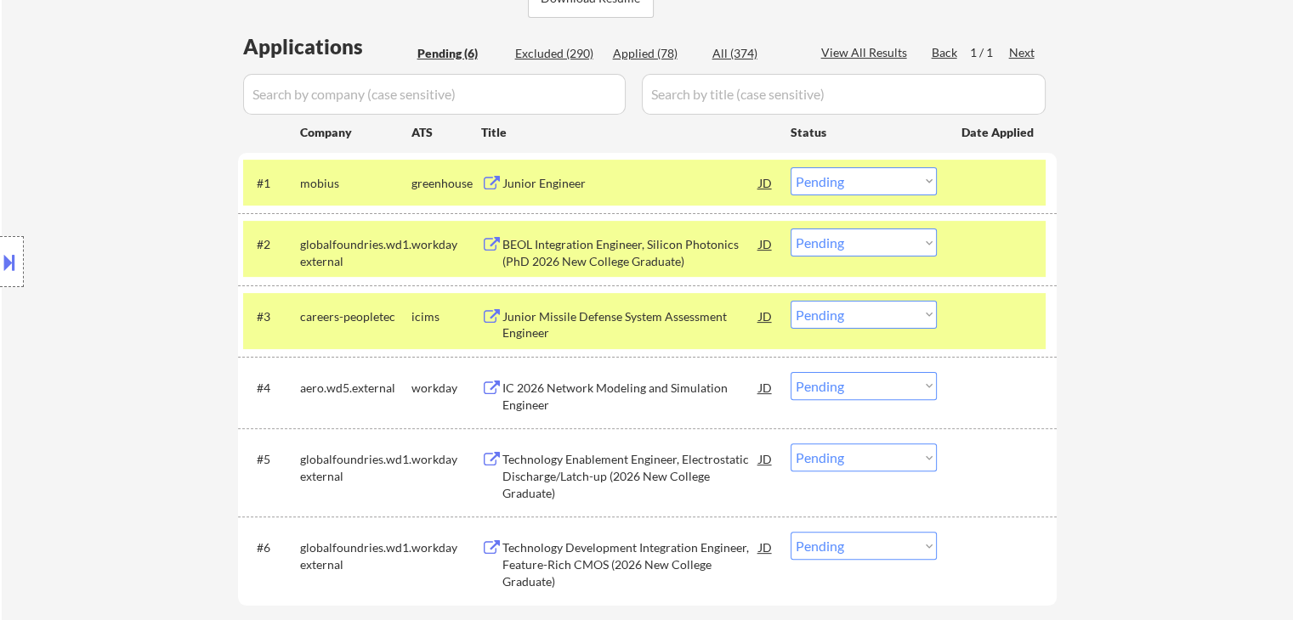
click at [651, 259] on div "BEOL Integration Engineer, Silicon Photonics (PhD 2026 New College Graduate)" at bounding box center [630, 252] width 257 height 33
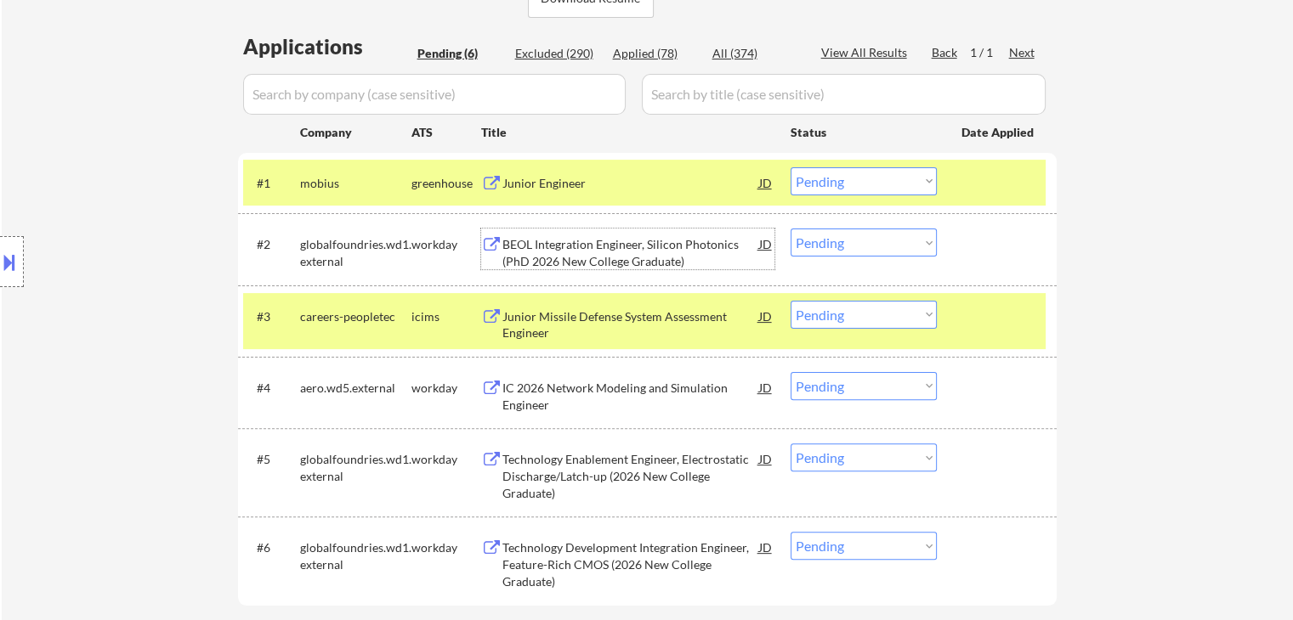
drag, startPoint x: 843, startPoint y: 177, endPoint x: 856, endPoint y: 193, distance: 20.6
click at [843, 178] on select "Choose an option... Pending Applied Excluded (Questions) Excluded (Expired) Exc…" at bounding box center [863, 181] width 146 height 28
click at [790, 167] on select "Choose an option... Pending Applied Excluded (Questions) Excluded (Expired) Exc…" at bounding box center [863, 181] width 146 height 28
click at [648, 331] on div "Junior Missile Defense System Assessment Engineer" at bounding box center [630, 325] width 257 height 33
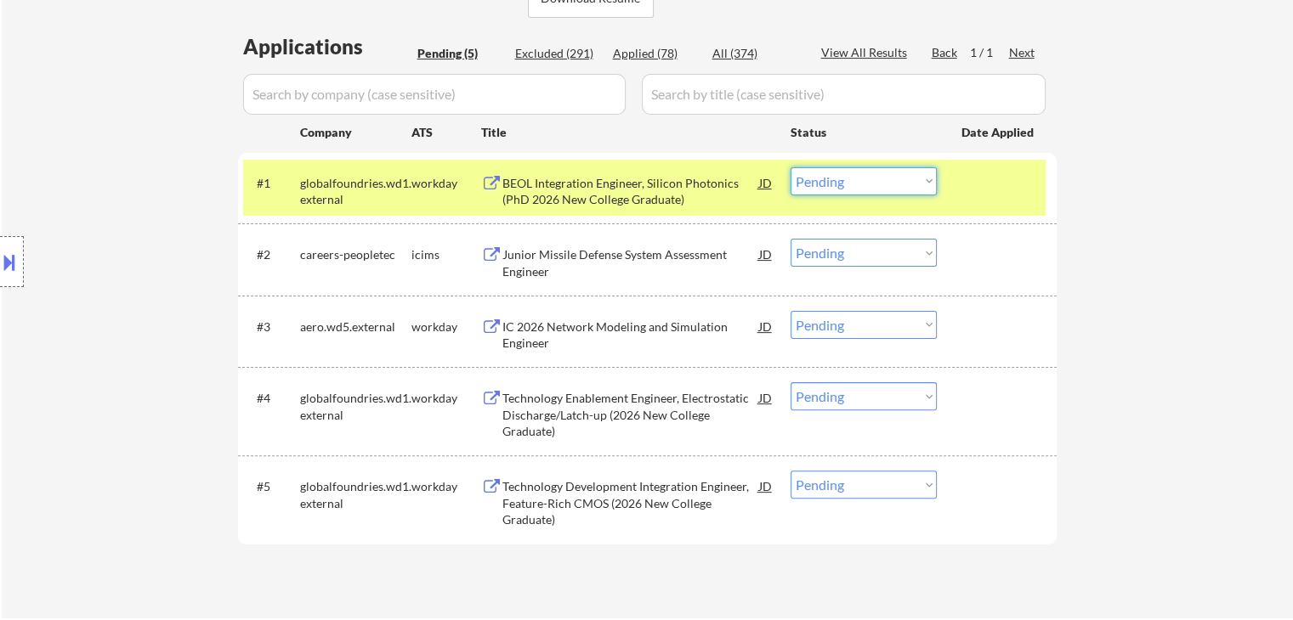
click at [843, 187] on select "Choose an option... Pending Applied Excluded (Questions) Excluded (Expired) Exc…" at bounding box center [863, 181] width 146 height 28
click at [790, 167] on select "Choose an option... Pending Applied Excluded (Questions) Excluded (Expired) Exc…" at bounding box center [863, 181] width 146 height 28
click at [689, 327] on div "IC 2026 Network Modeling and Simulation Engineer" at bounding box center [630, 335] width 257 height 33
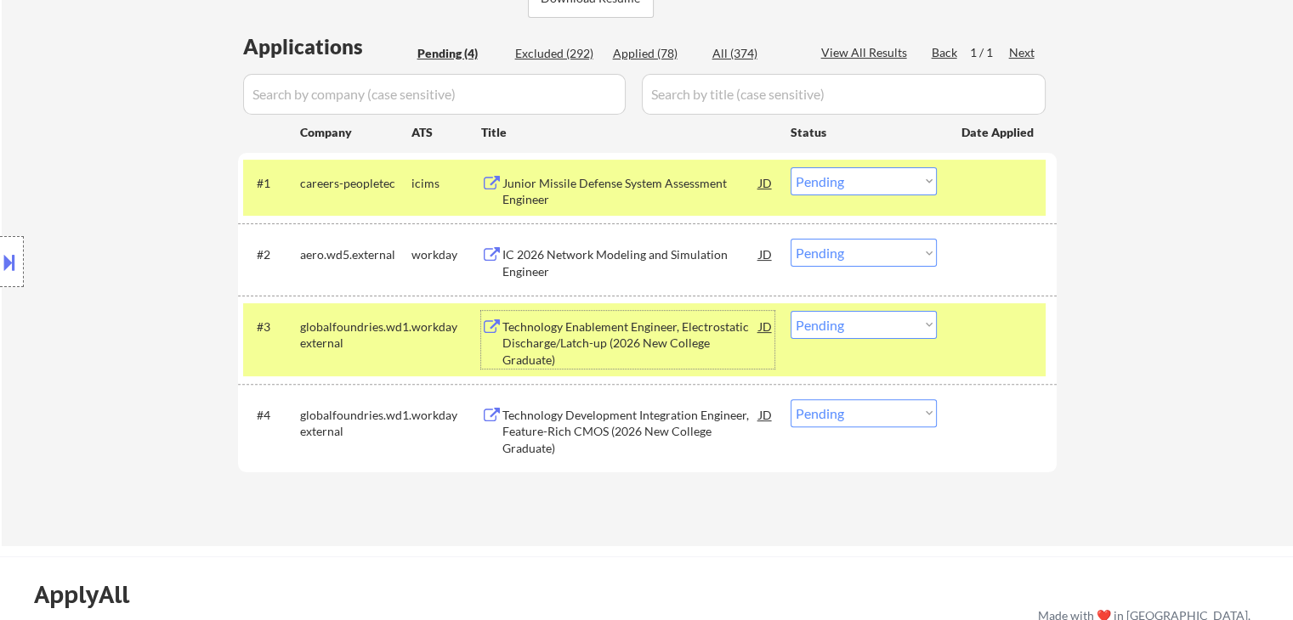
click at [829, 184] on select "Choose an option... Pending Applied Excluded (Questions) Excluded (Expired) Exc…" at bounding box center [863, 181] width 146 height 28
click at [790, 167] on select "Choose an option... Pending Applied Excluded (Questions) Excluded (Expired) Exc…" at bounding box center [863, 181] width 146 height 28
click at [665, 337] on div "Technology Enablement Engineer, Electrostatic Discharge/Latch-up (2026 New Coll…" at bounding box center [630, 344] width 257 height 50
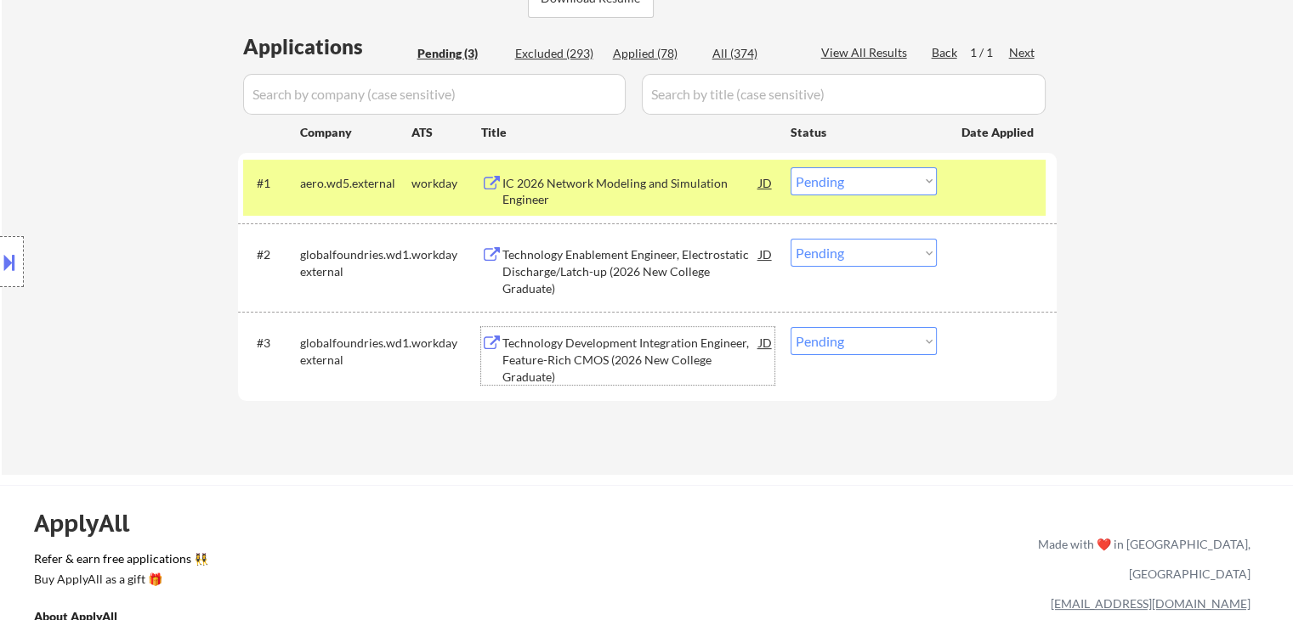
click at [829, 186] on select "Choose an option... Pending Applied Excluded (Questions) Excluded (Expired) Exc…" at bounding box center [863, 181] width 146 height 28
click at [790, 167] on select "Choose an option... Pending Applied Excluded (Questions) Excluded (Expired) Exc…" at bounding box center [863, 181] width 146 height 28
click at [670, 345] on div "Technology Development Integration Engineer, Feature-Rich CMOS (2026 New Colleg…" at bounding box center [630, 360] width 257 height 50
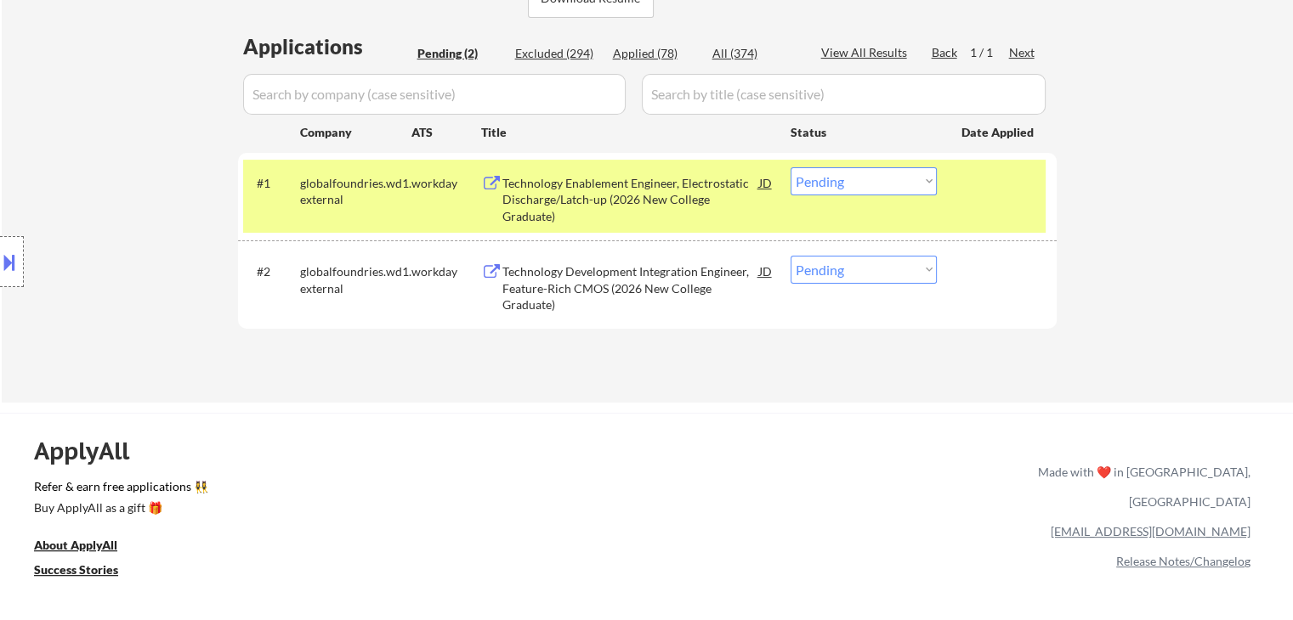
click at [848, 186] on select "Choose an option... Pending Applied Excluded (Questions) Excluded (Expired) Exc…" at bounding box center [863, 181] width 146 height 28
select select ""excluded__expired_""
click at [790, 167] on select "Choose an option... Pending Applied Excluded (Questions) Excluded (Expired) Exc…" at bounding box center [863, 181] width 146 height 28
drag, startPoint x: 843, startPoint y: 268, endPoint x: 845, endPoint y: 279, distance: 11.2
click at [843, 268] on select "Choose an option... Pending Applied Excluded (Questions) Excluded (Expired) Exc…" at bounding box center [863, 270] width 146 height 28
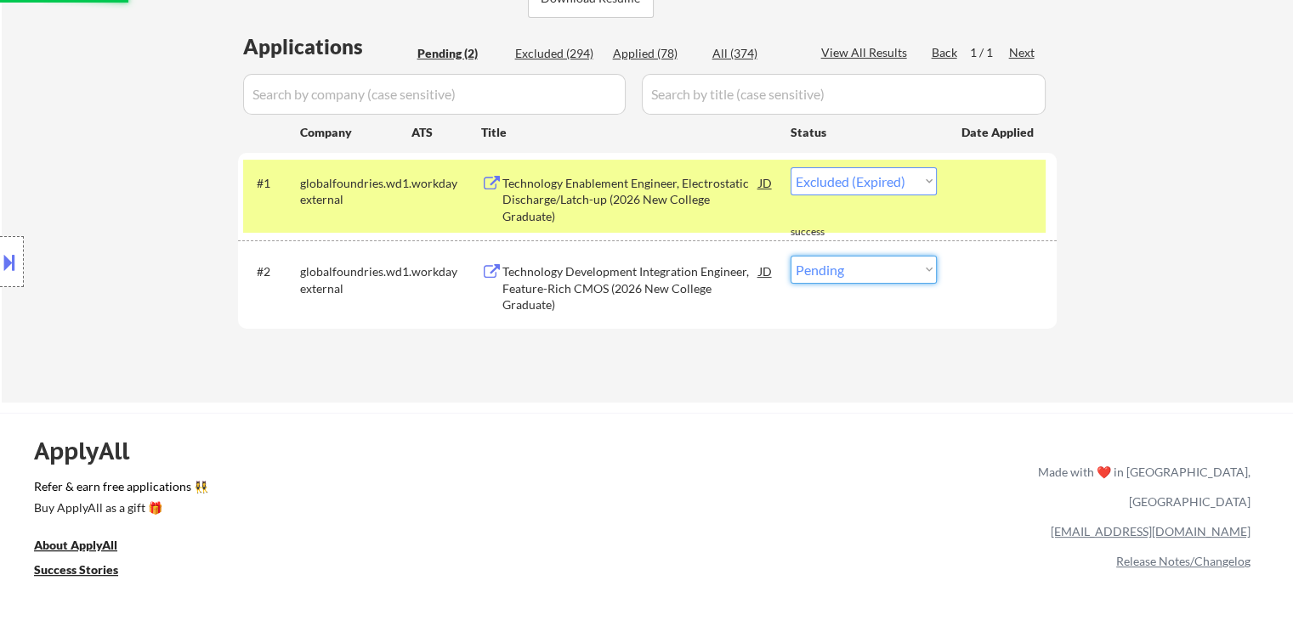
select select ""excluded__expired_""
click at [790, 256] on select "Choose an option... Pending Applied Excluded (Questions) Excluded (Expired) Exc…" at bounding box center [863, 270] width 146 height 28
click at [834, 365] on div "Applications Pending (2) Excluded (294) Applied (78) All (374) View All Results…" at bounding box center [647, 201] width 818 height 338
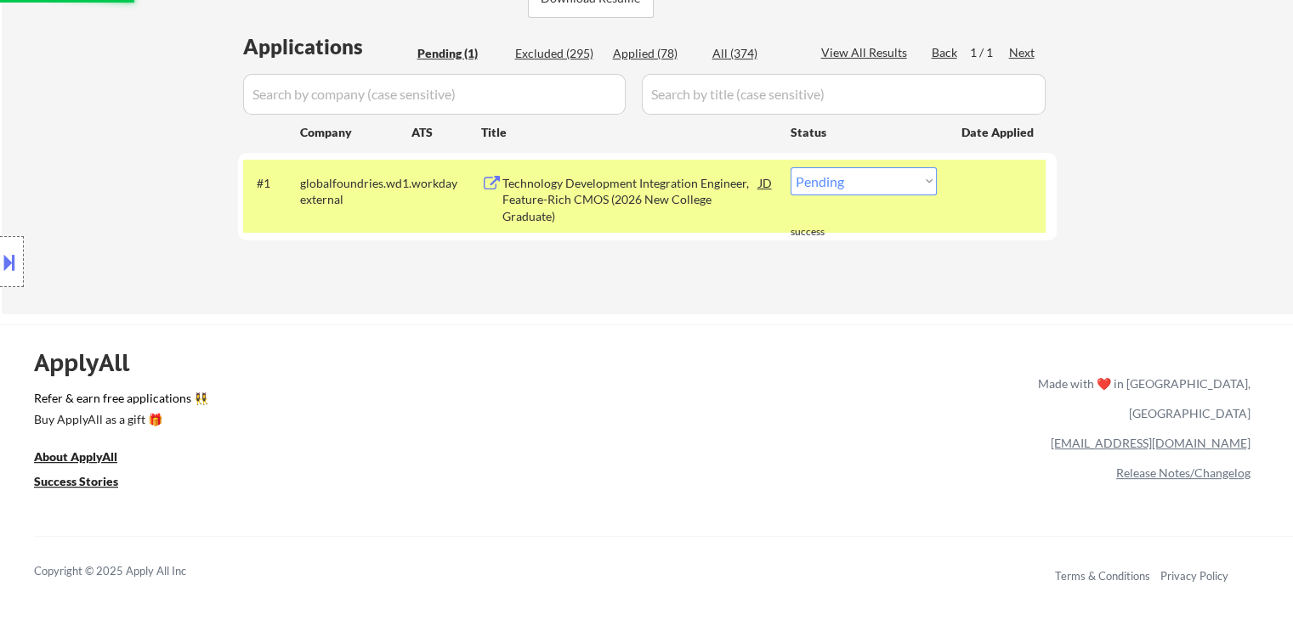
select select ""excluded__expired_""
